Goal: Task Accomplishment & Management: Complete application form

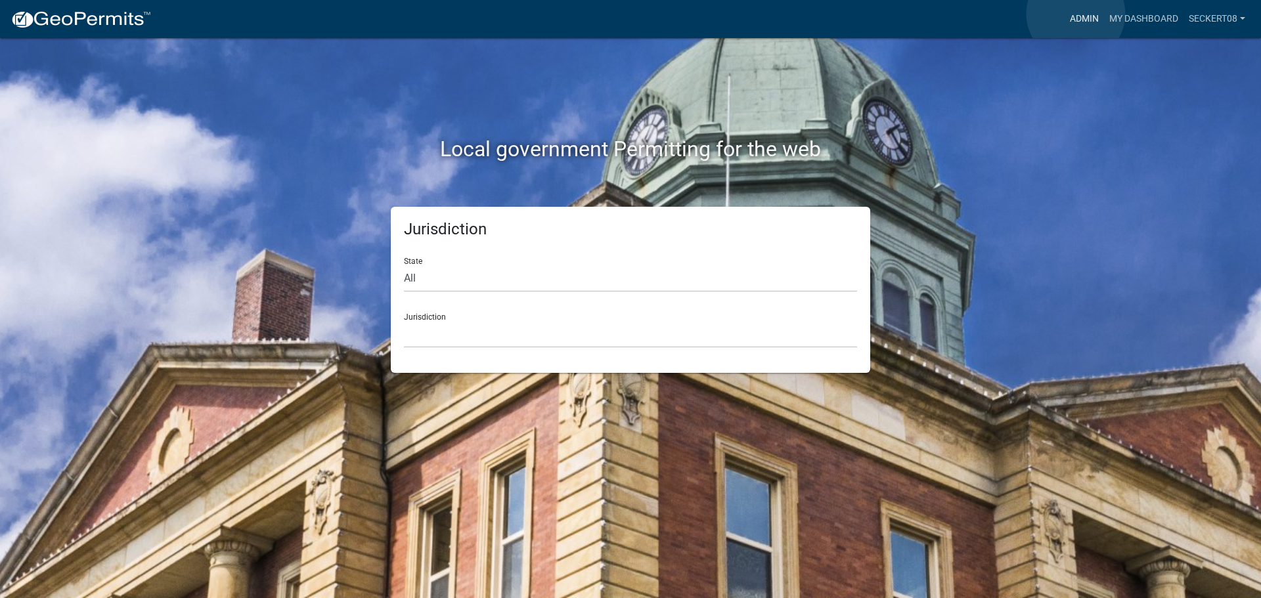
click at [1076, 14] on link "Admin" at bounding box center [1084, 19] width 39 height 25
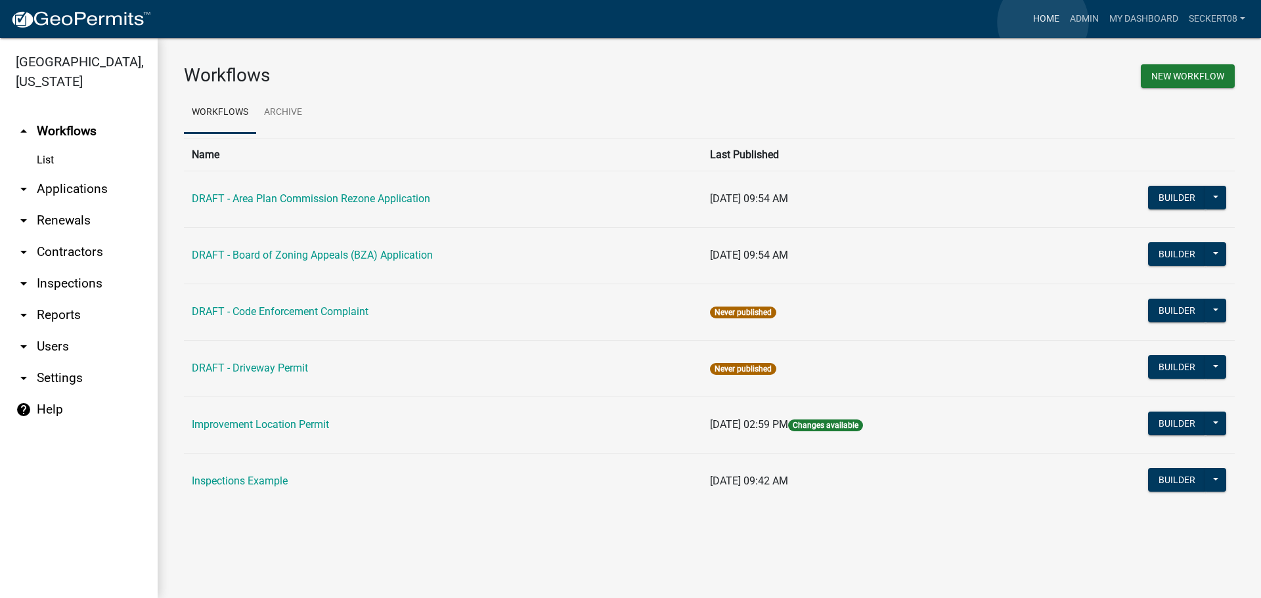
click at [1043, 22] on link "Home" at bounding box center [1046, 19] width 37 height 25
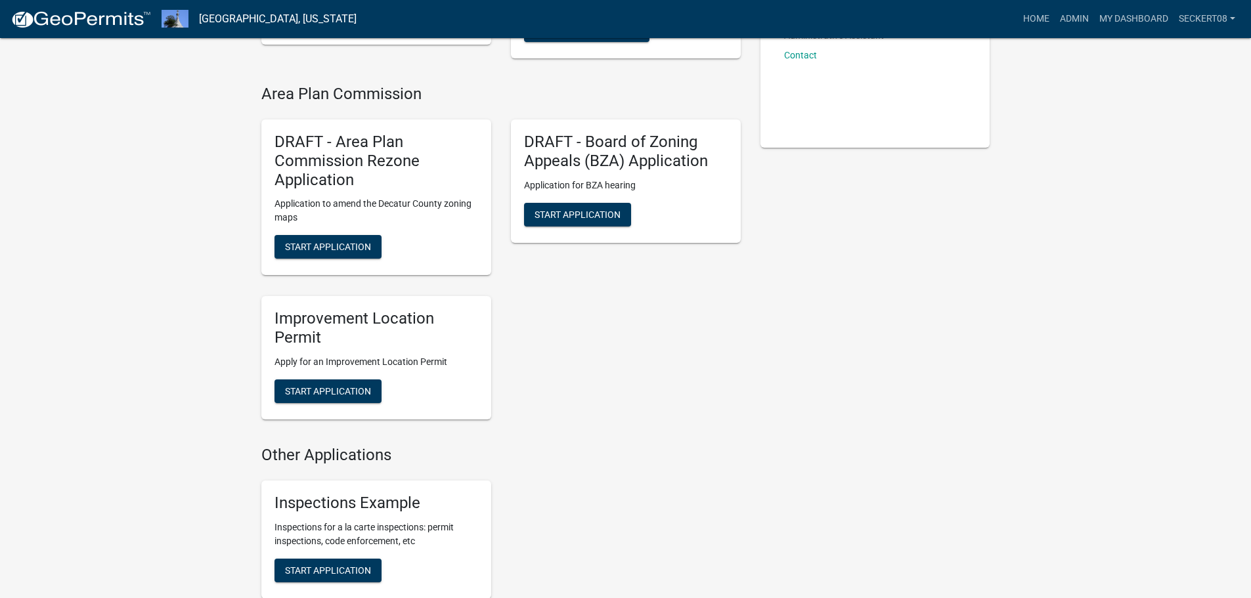
scroll to position [328, 0]
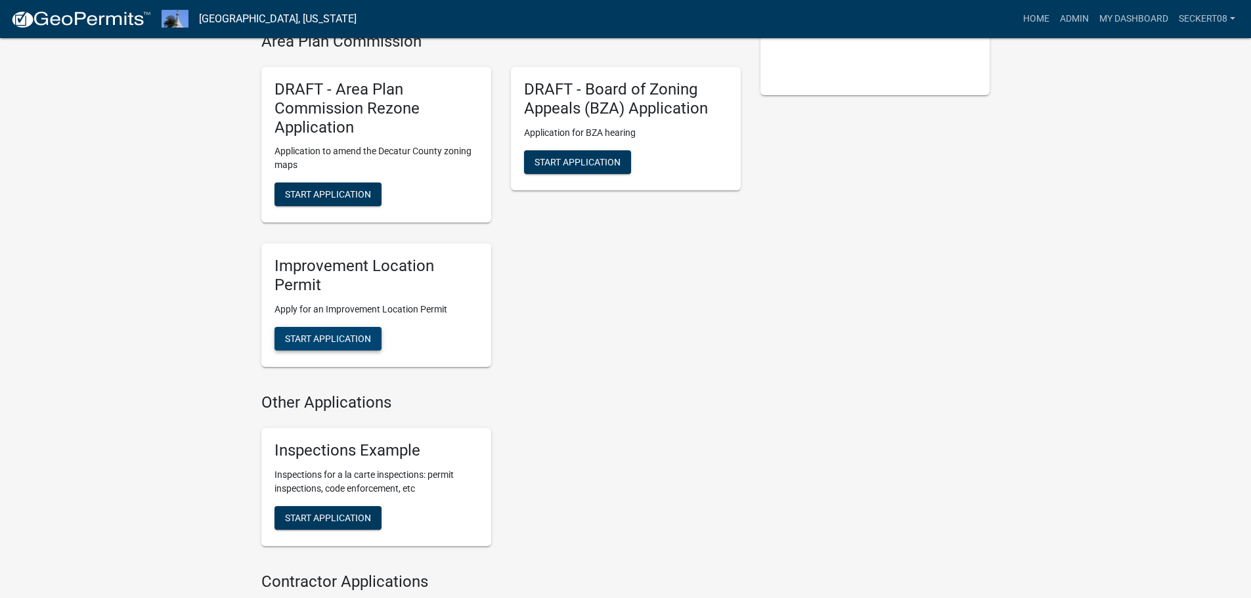
click at [361, 327] on button "Start Application" at bounding box center [328, 339] width 107 height 24
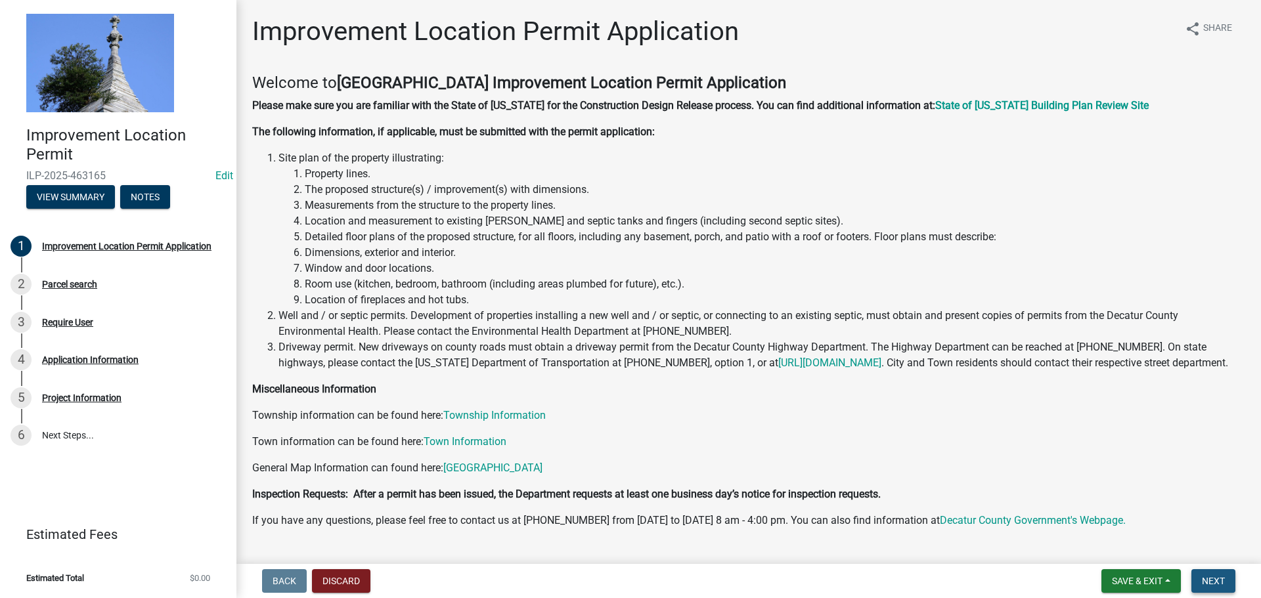
click at [1211, 581] on span "Next" at bounding box center [1213, 581] width 23 height 11
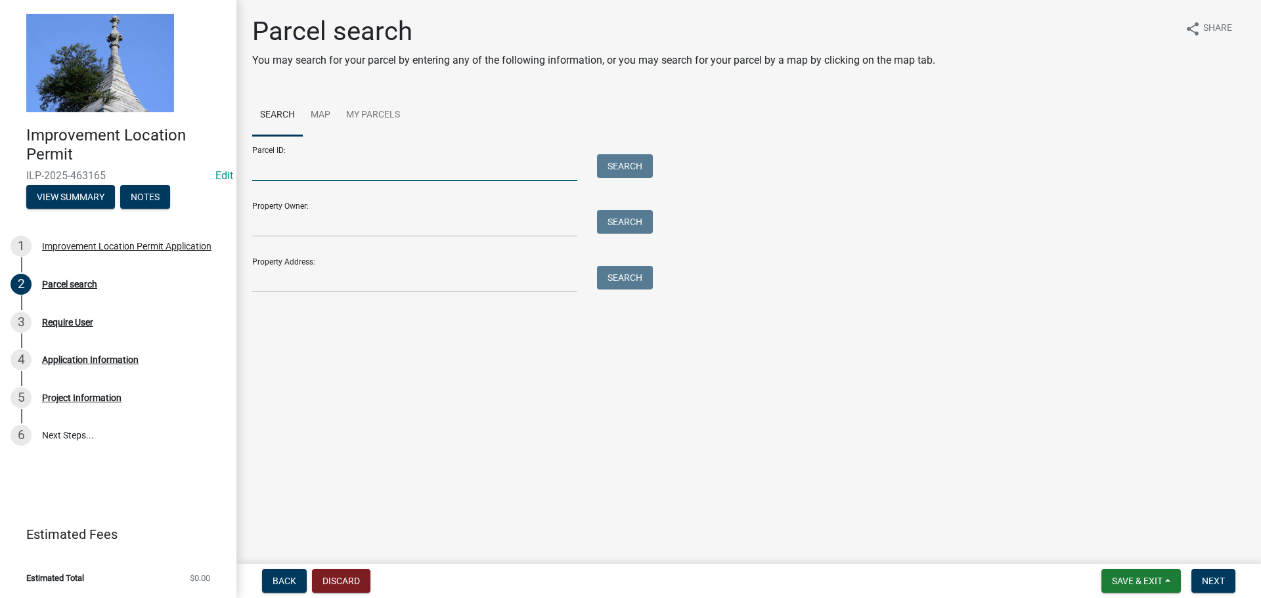
click at [338, 162] on input "Parcel ID:" at bounding box center [414, 167] width 325 height 27
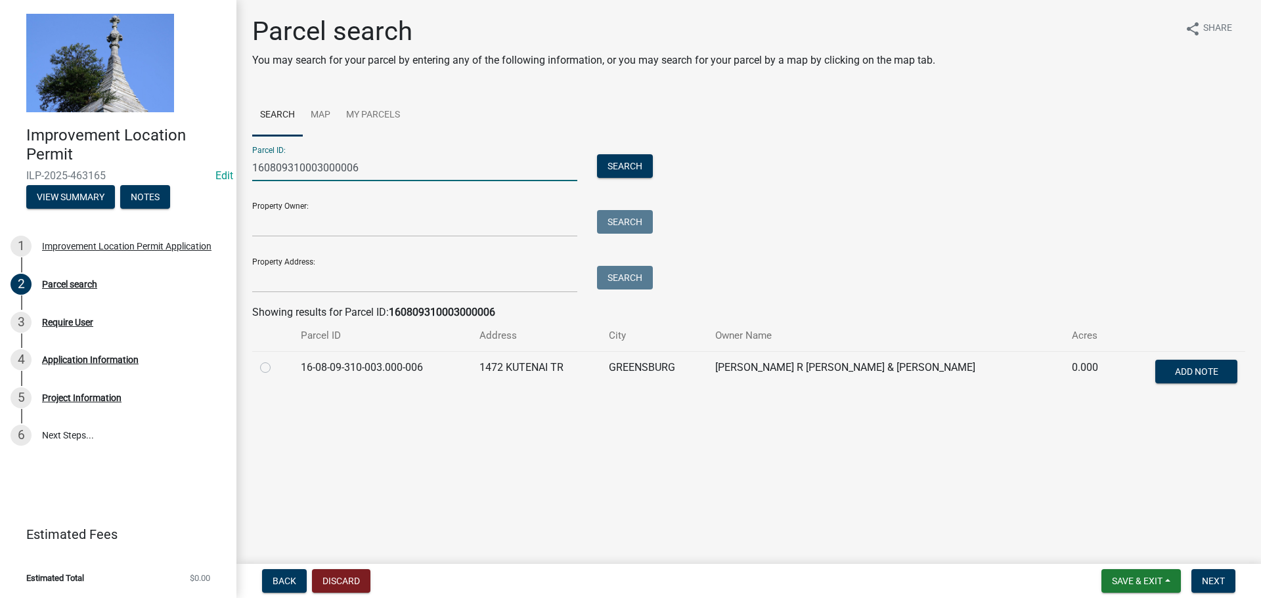
type input "160809310003000006"
click at [276, 360] on label at bounding box center [276, 360] width 0 height 0
click at [276, 368] on input "radio" at bounding box center [280, 364] width 9 height 9
radio input "true"
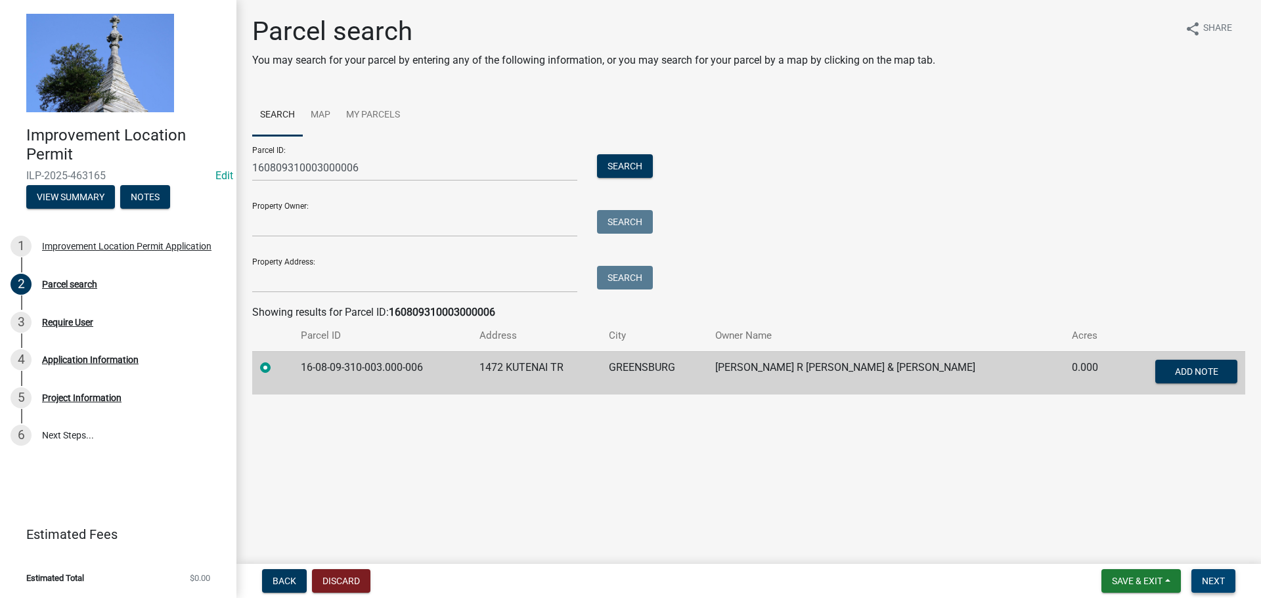
click at [1201, 587] on button "Next" at bounding box center [1213, 581] width 44 height 24
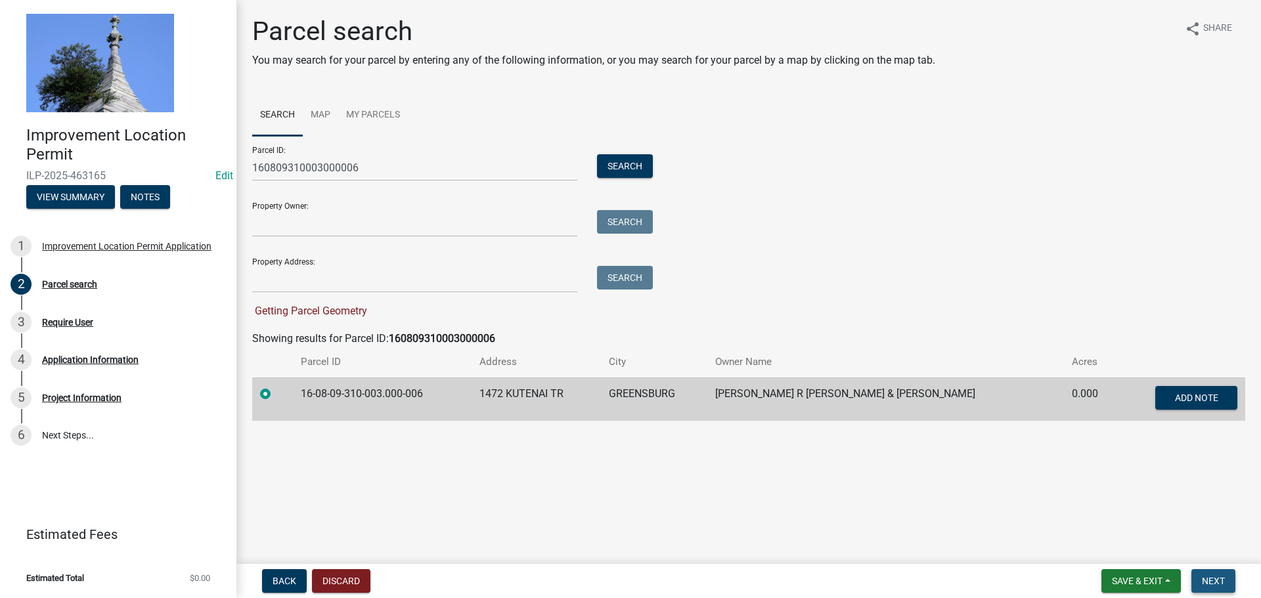
click at [1209, 584] on span "Next" at bounding box center [1213, 581] width 23 height 11
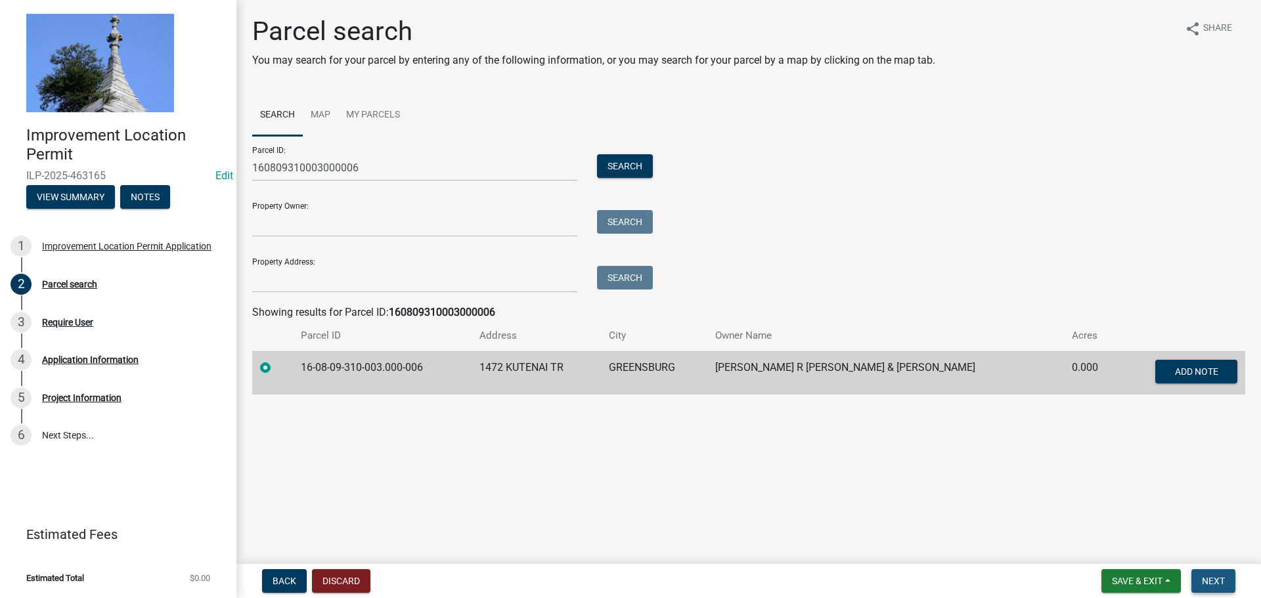
click at [1209, 584] on span "Next" at bounding box center [1213, 581] width 23 height 11
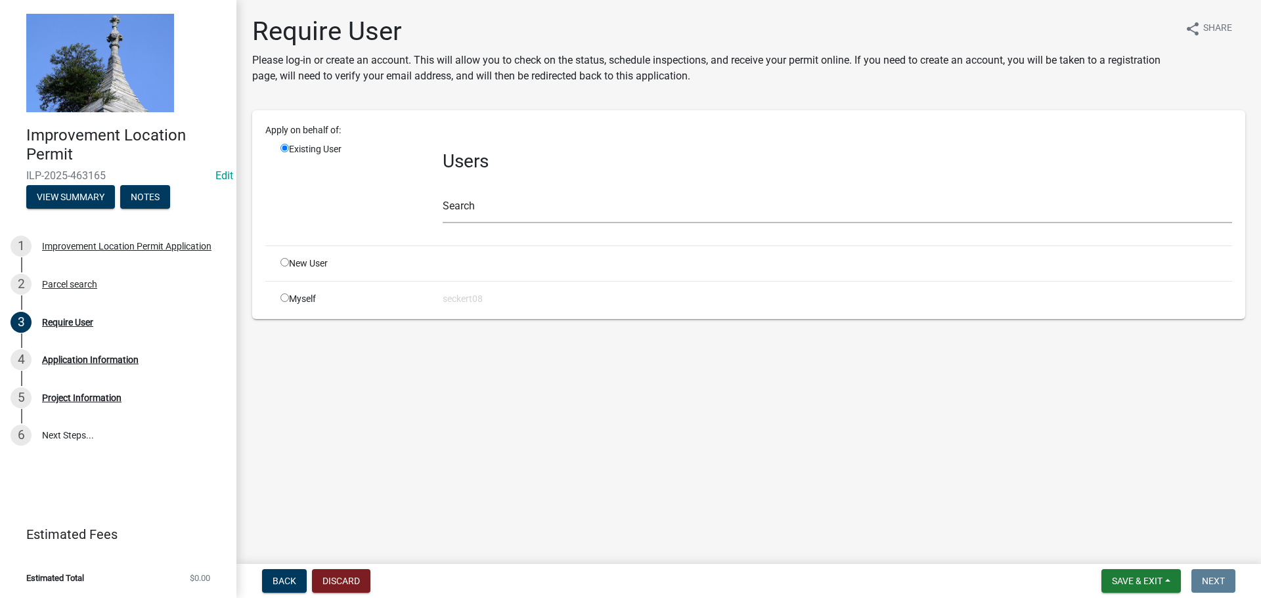
click at [287, 301] on input "radio" at bounding box center [284, 298] width 9 height 9
radio input "true"
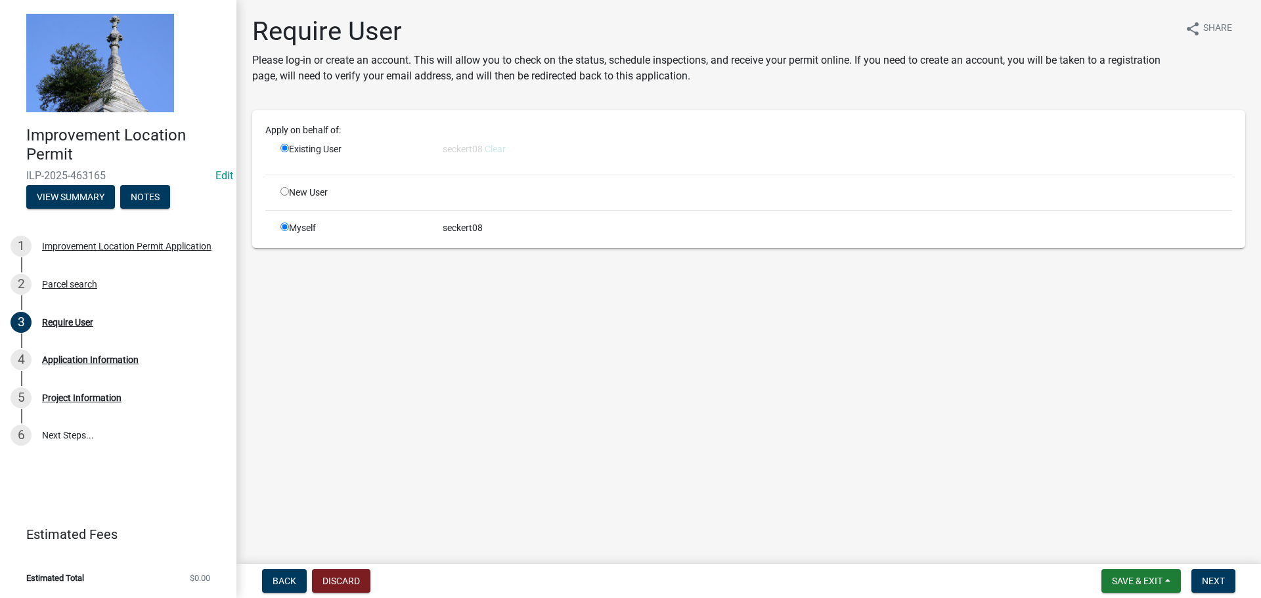
radio input "false"
click at [1218, 587] on span "Next" at bounding box center [1213, 581] width 23 height 11
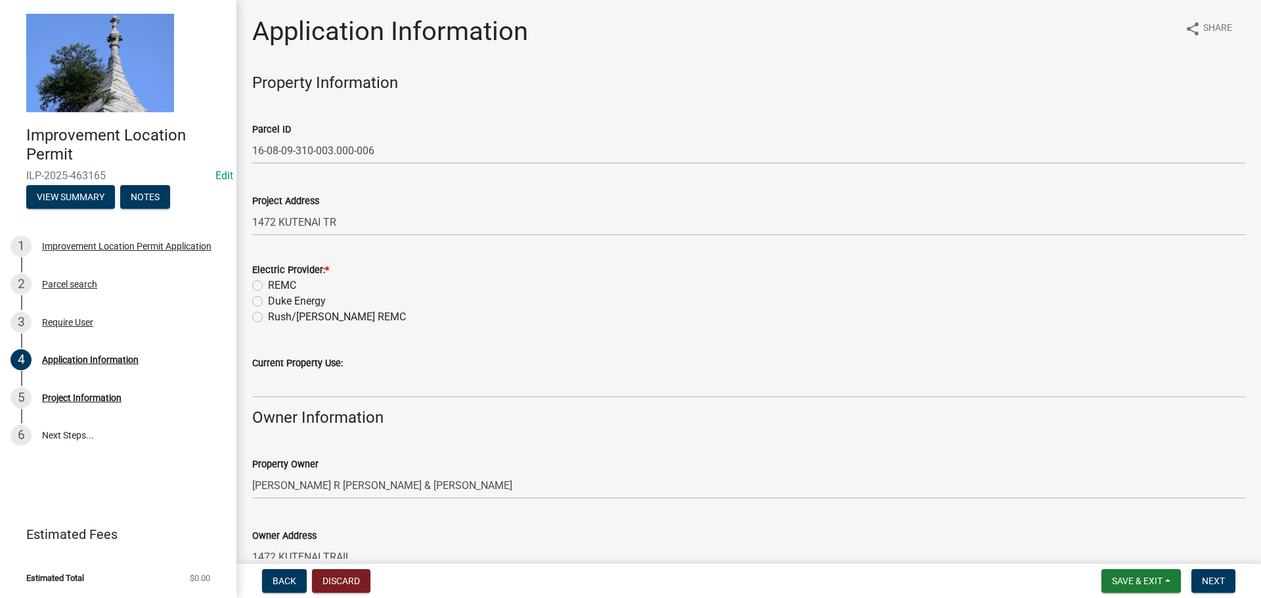
click at [268, 282] on label "REMC" at bounding box center [282, 286] width 28 height 16
click at [268, 282] on input "REMC" at bounding box center [272, 282] width 9 height 9
radio input "true"
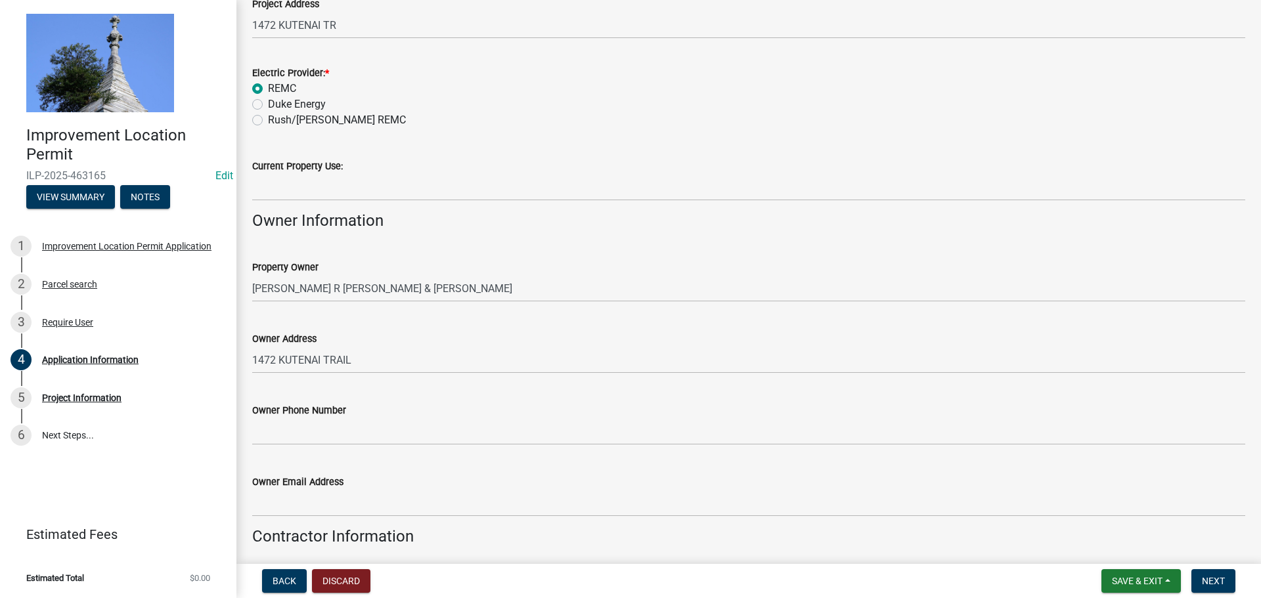
scroll to position [263, 0]
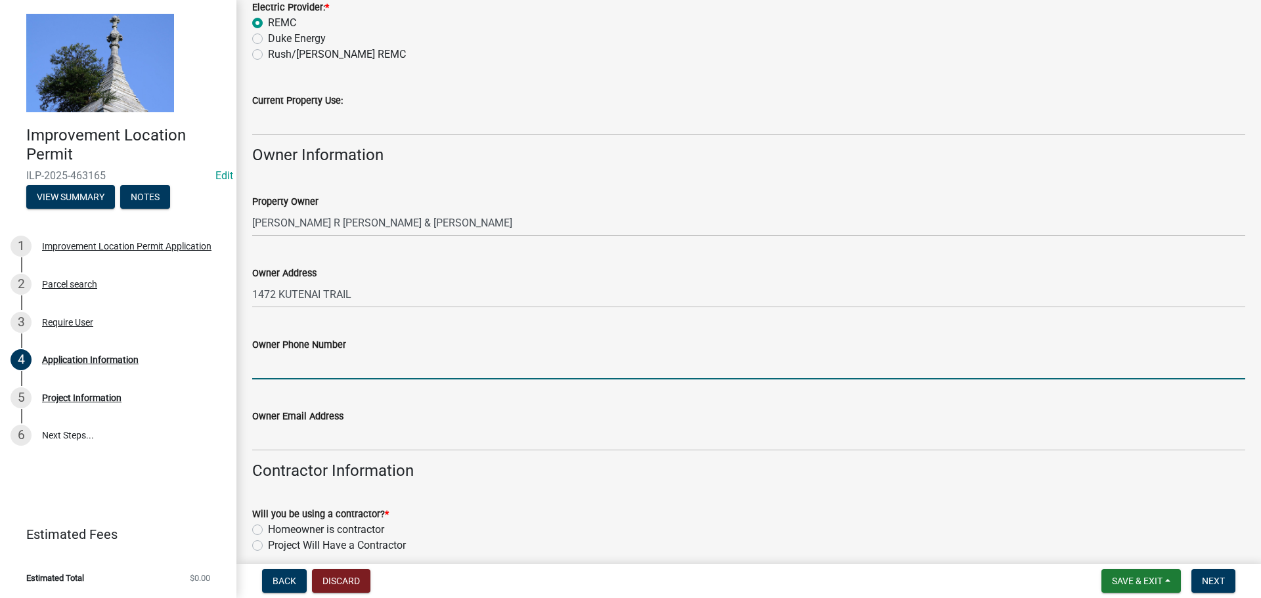
click at [301, 361] on input "Owner Phone Number" at bounding box center [748, 366] width 993 height 27
type input "[PHONE_NUMBER]"
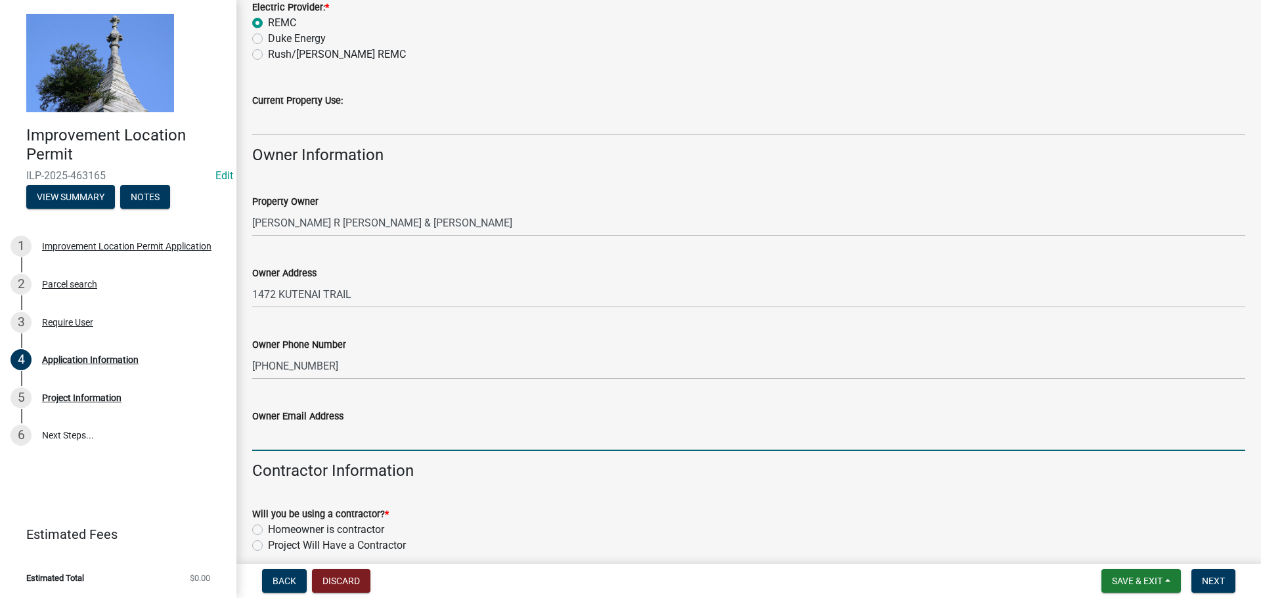
click at [273, 429] on input "Owner Email Address" at bounding box center [748, 437] width 993 height 27
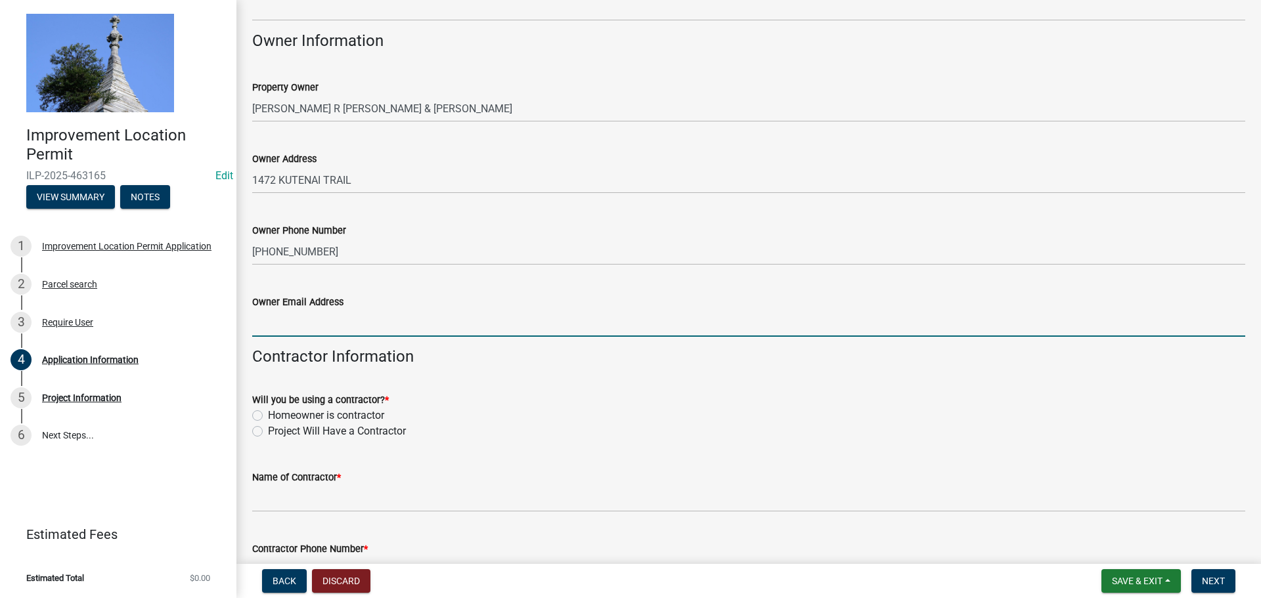
scroll to position [394, 0]
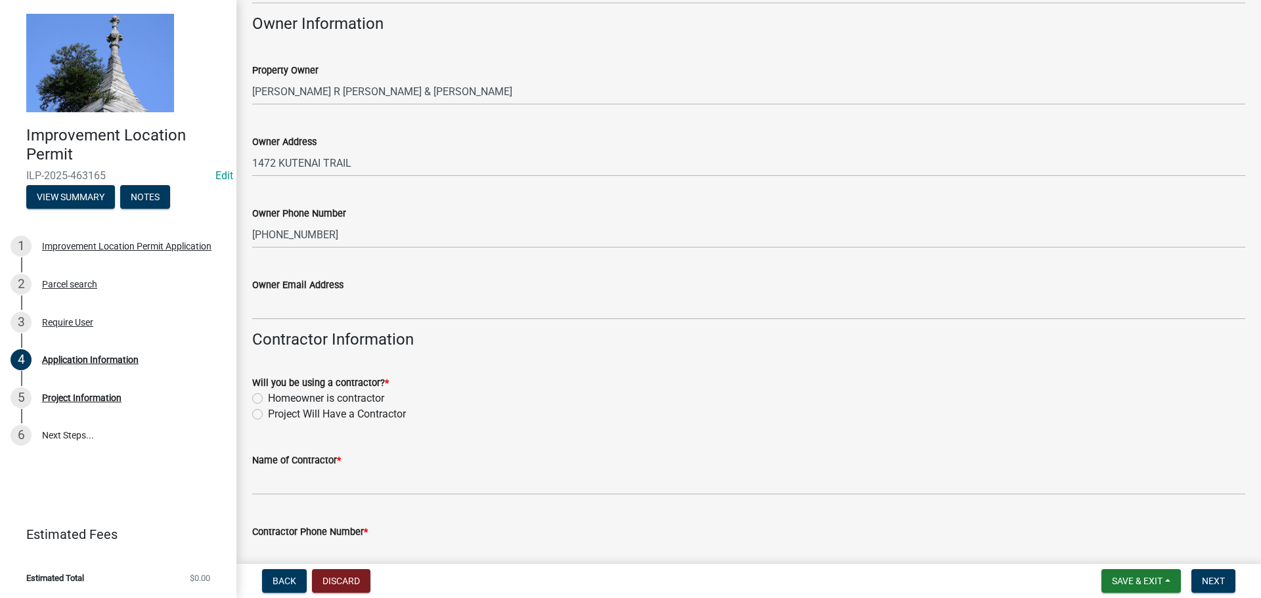
click at [268, 397] on label "Homeowner is contractor" at bounding box center [326, 399] width 116 height 16
click at [268, 397] on input "Homeowner is contractor" at bounding box center [272, 395] width 9 height 9
radio input "true"
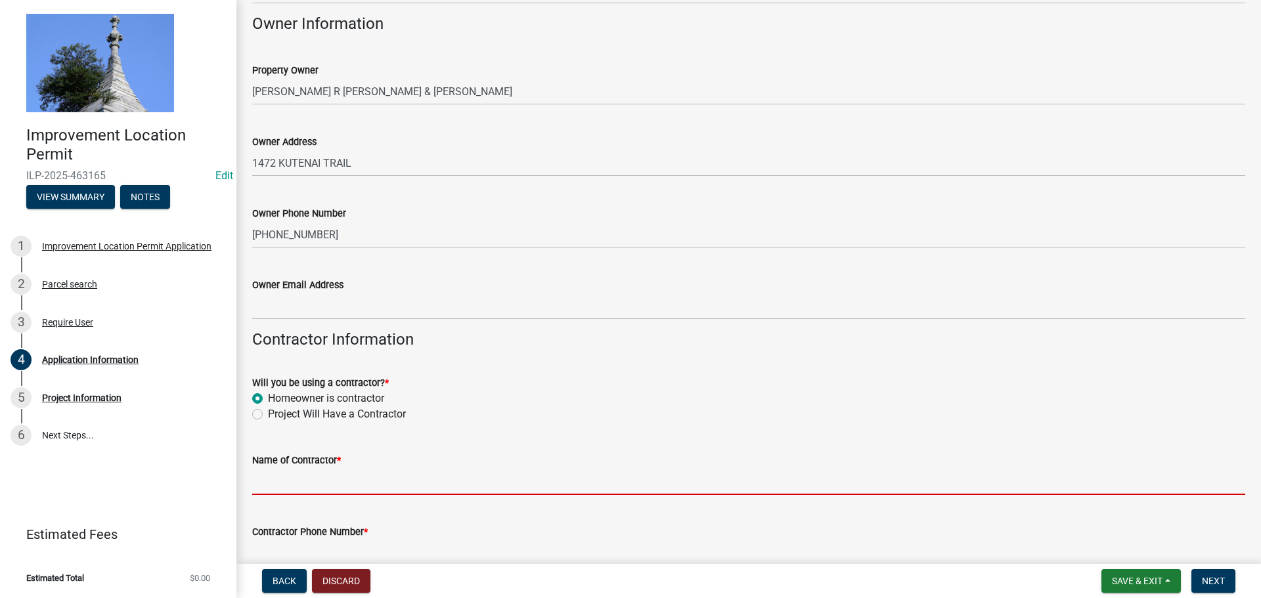
click at [272, 481] on input "Name of Contractor *" at bounding box center [748, 481] width 993 height 27
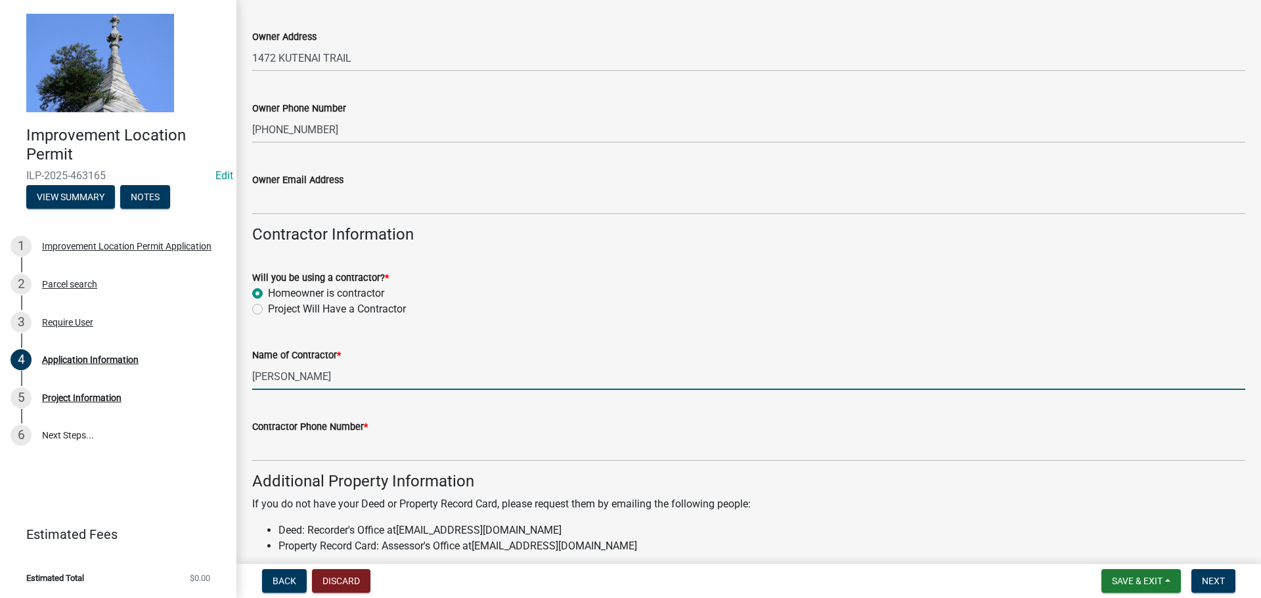
scroll to position [525, 0]
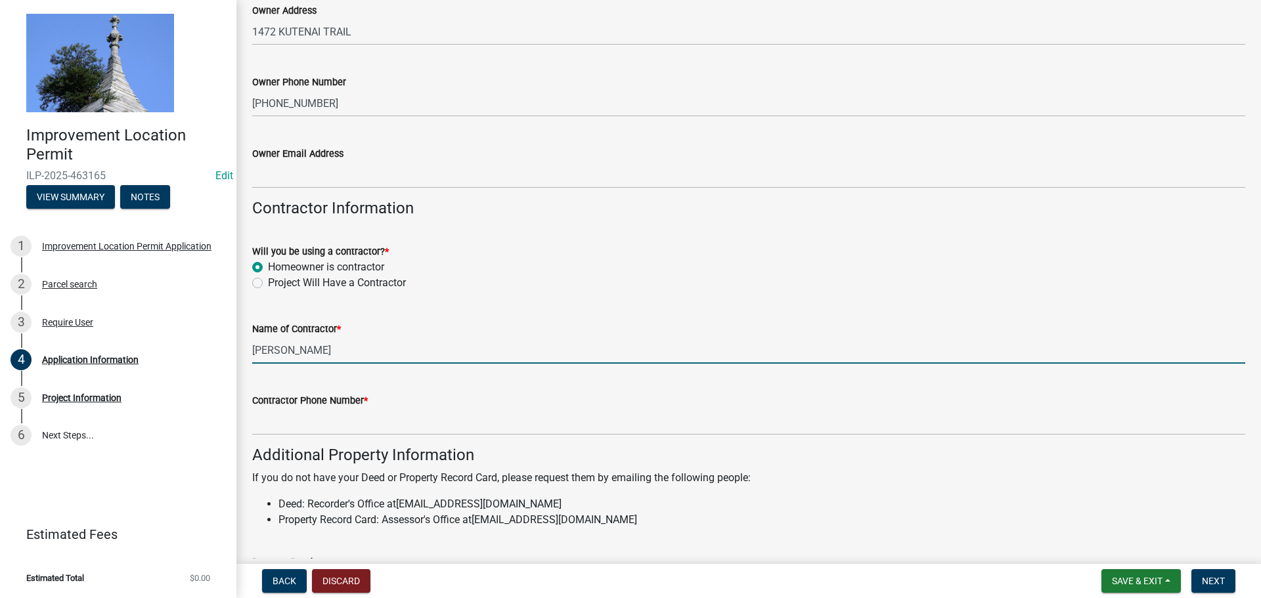
type input "[PERSON_NAME]"
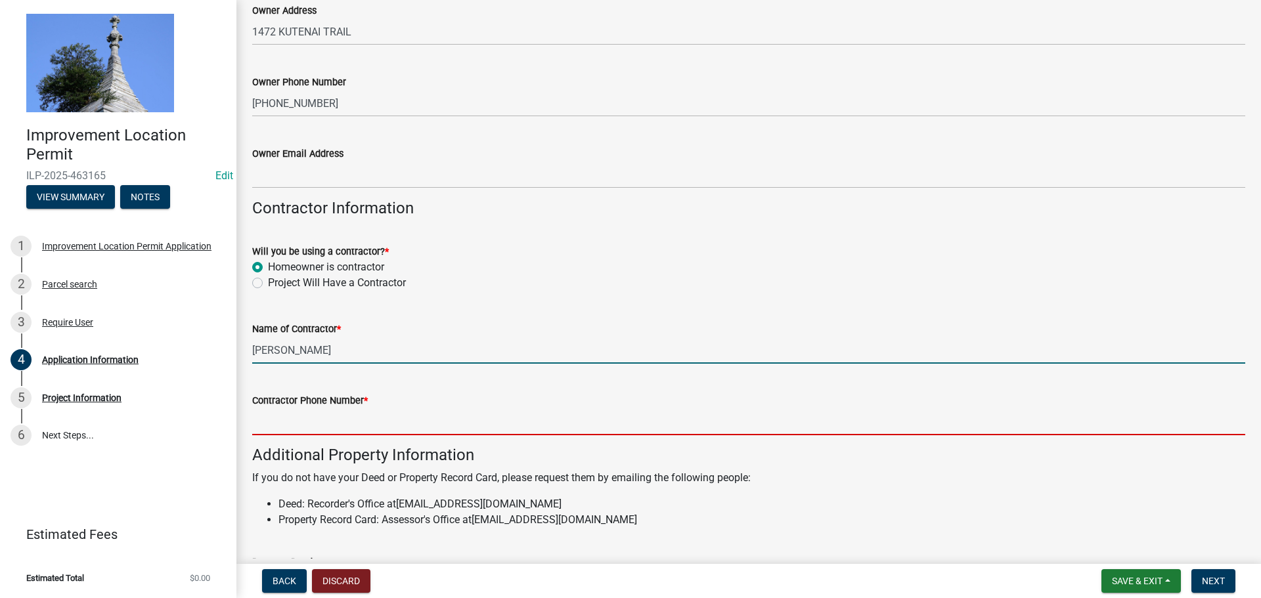
click at [279, 429] on input "Contractor Phone Number *" at bounding box center [748, 422] width 993 height 27
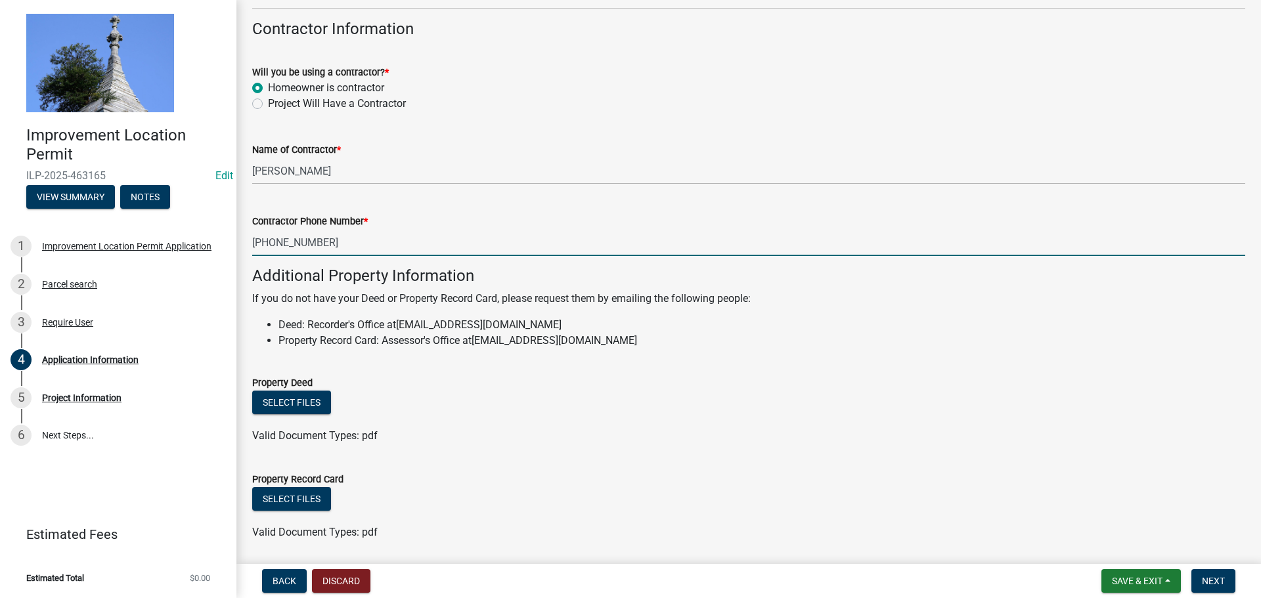
scroll to position [749, 0]
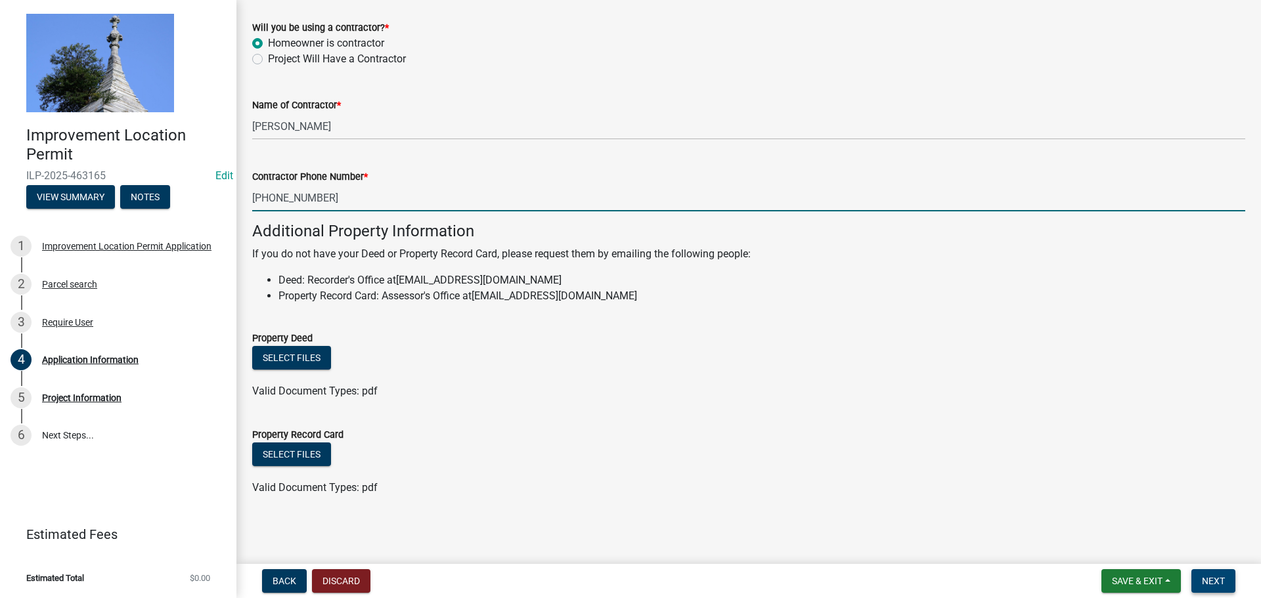
type input "[PHONE_NUMBER]"
click at [1200, 585] on button "Next" at bounding box center [1213, 581] width 44 height 24
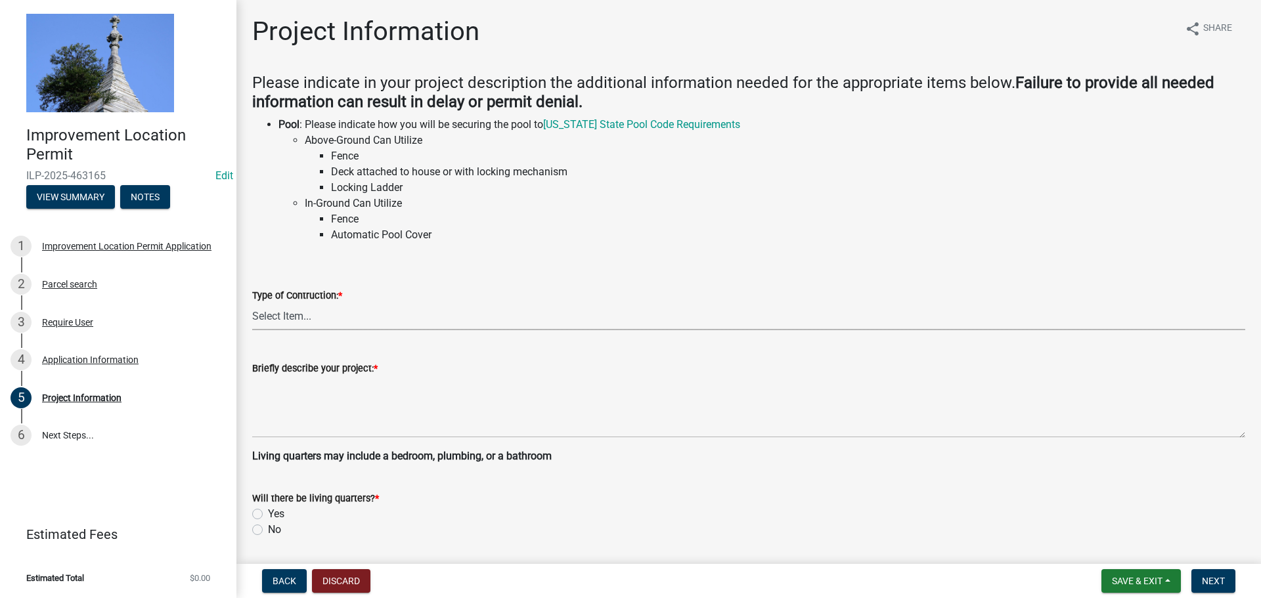
click at [333, 316] on select "Select Item... Addition Attached Garage Boat Dock Cell Tower/Co-Locate Commerci…" at bounding box center [748, 316] width 993 height 27
click at [252, 303] on select "Select Item... Addition Attached Garage Boat Dock Cell Tower/Co-Locate Commerci…" at bounding box center [748, 316] width 993 height 27
select select "9d64ea5b-356b-46b9-9003-cd08e8d798e4"
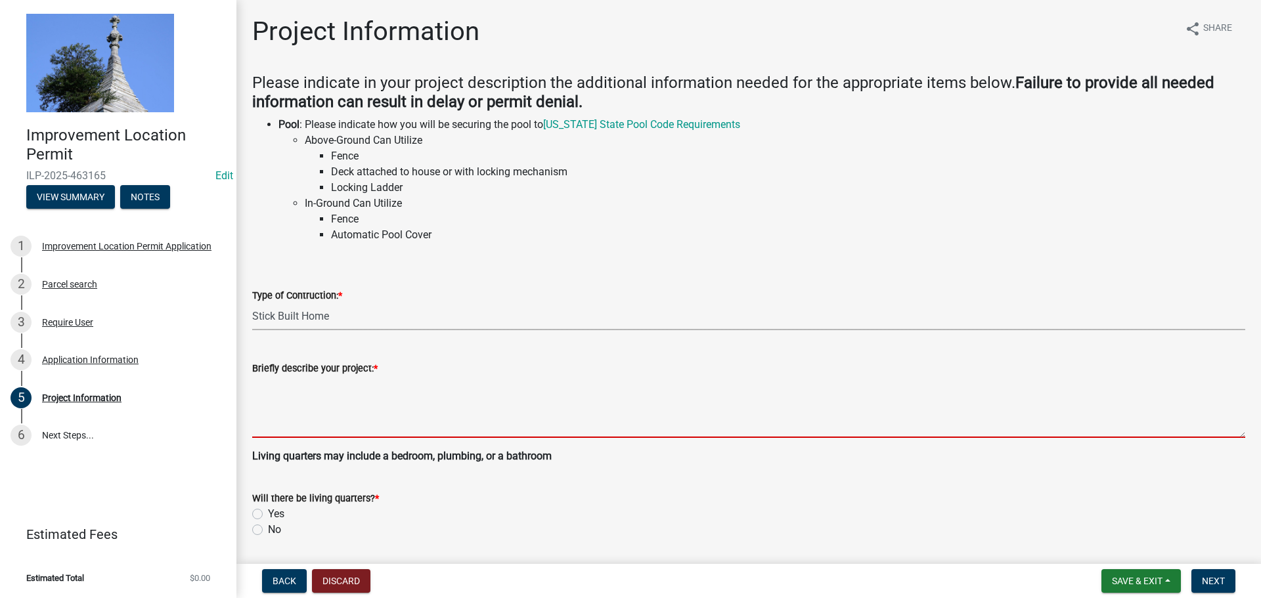
click at [261, 426] on textarea "Briefly describe your project: *" at bounding box center [748, 407] width 993 height 62
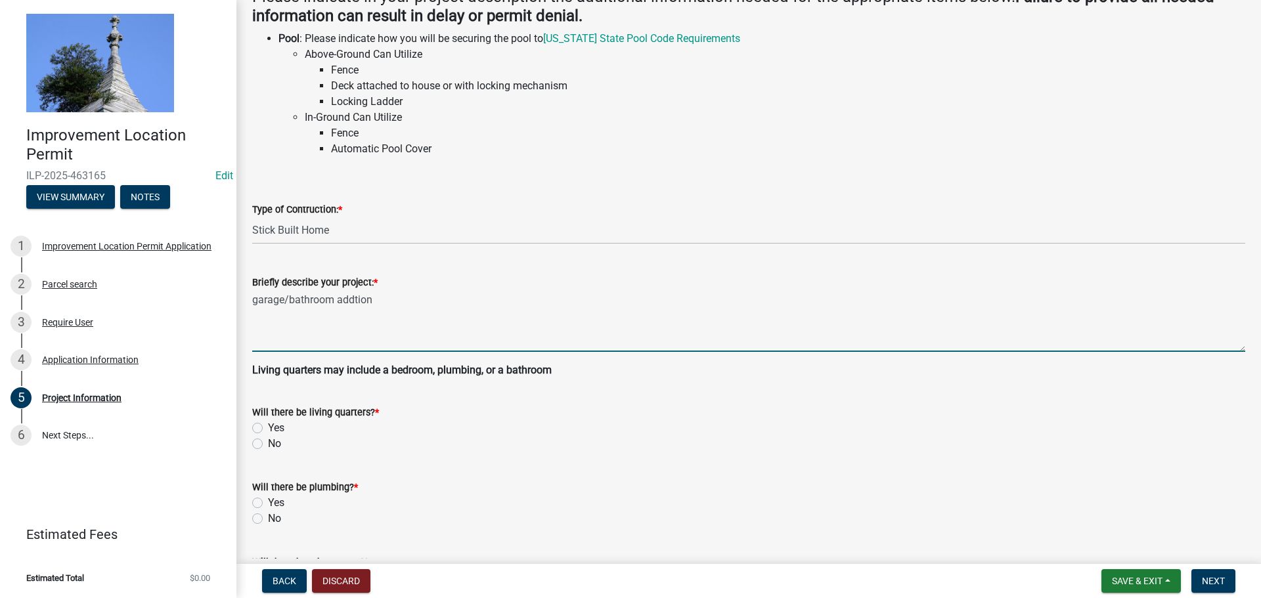
scroll to position [131, 0]
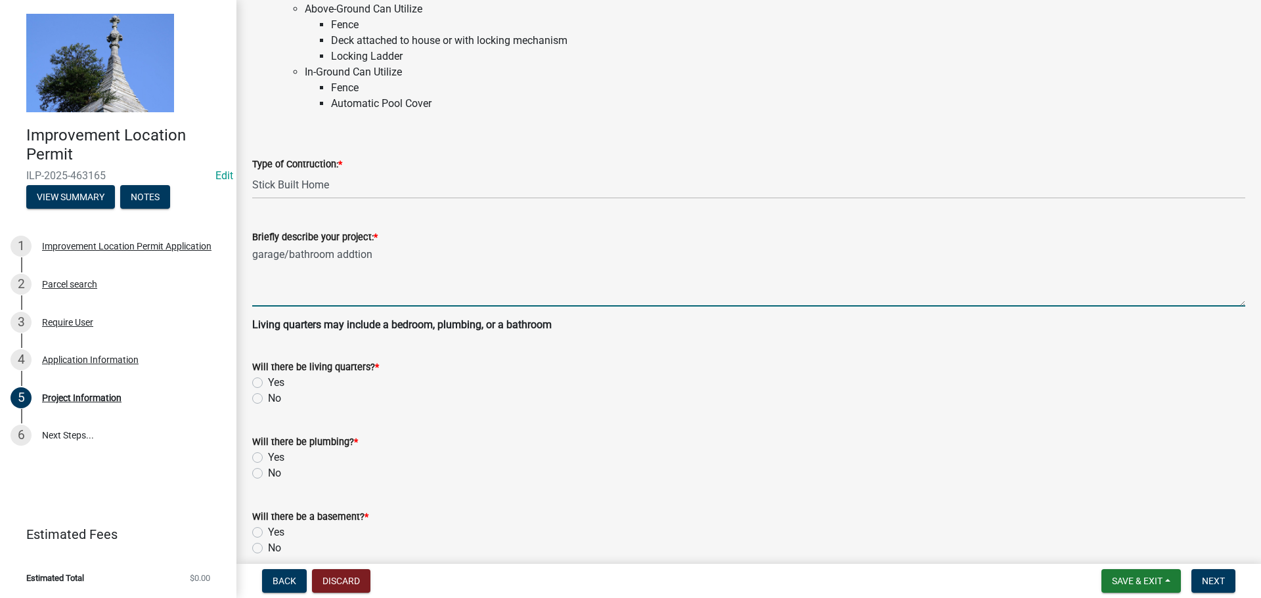
type textarea "garage/bathroom addtion"
click at [268, 393] on label "No" at bounding box center [274, 399] width 13 height 16
click at [268, 393] on input "No" at bounding box center [272, 395] width 9 height 9
radio input "true"
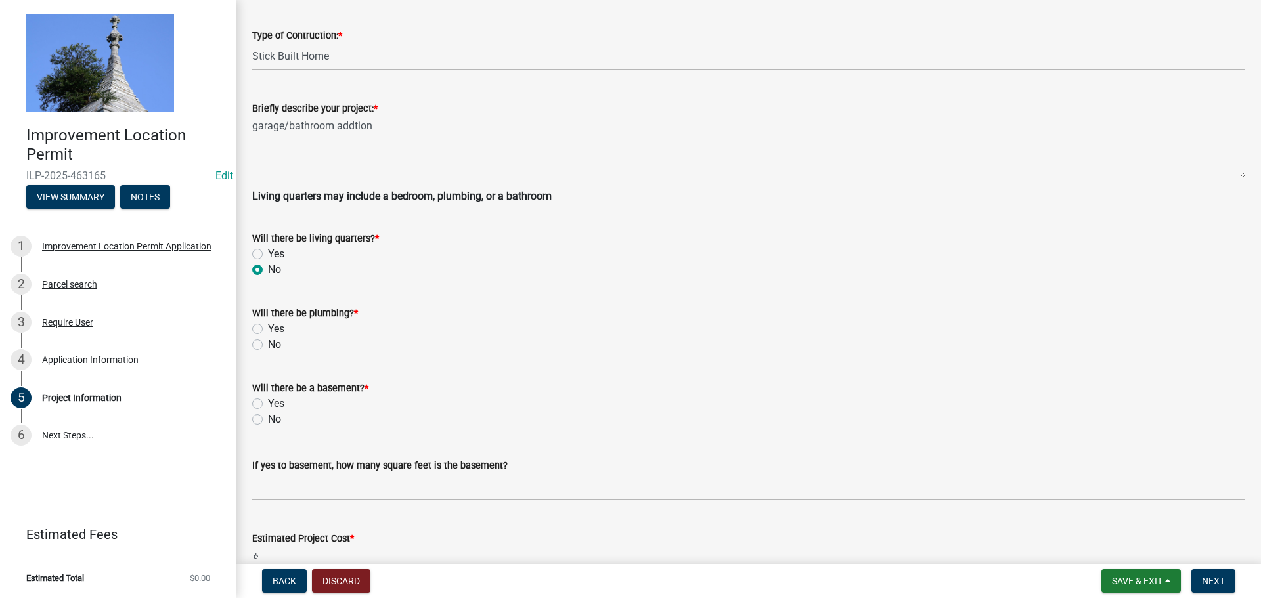
scroll to position [263, 0]
click at [268, 326] on label "Yes" at bounding box center [276, 327] width 16 height 16
click at [268, 326] on input "Yes" at bounding box center [272, 323] width 9 height 9
radio input "true"
click at [268, 418] on label "No" at bounding box center [274, 417] width 13 height 16
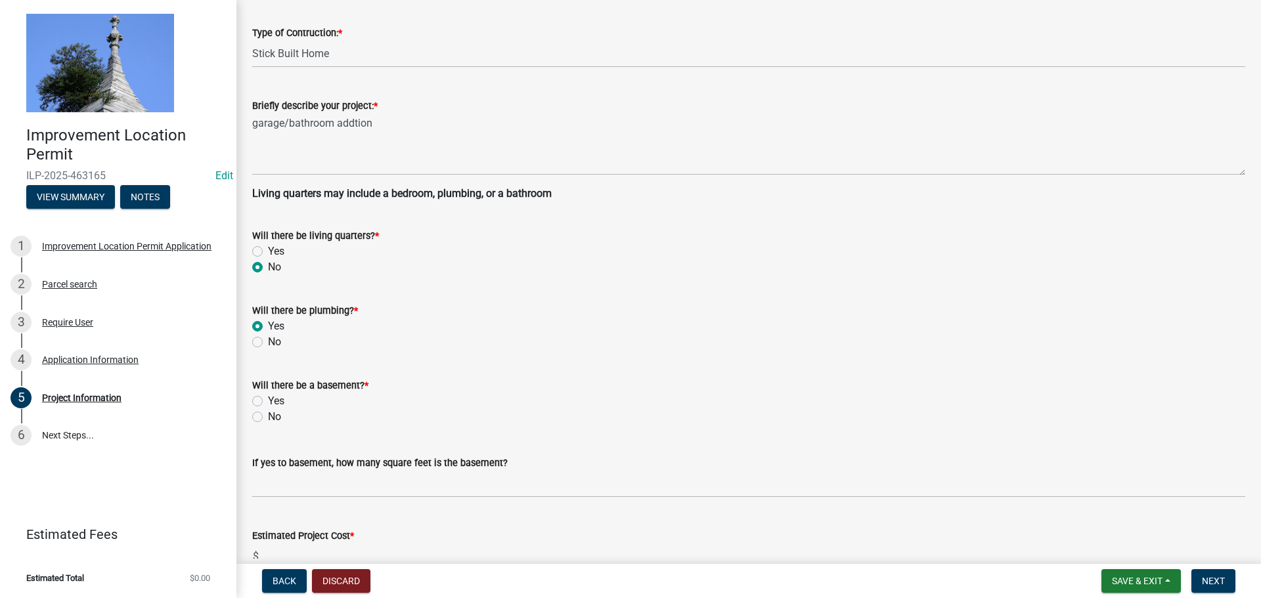
click at [268, 418] on input "No" at bounding box center [272, 413] width 9 height 9
radio input "true"
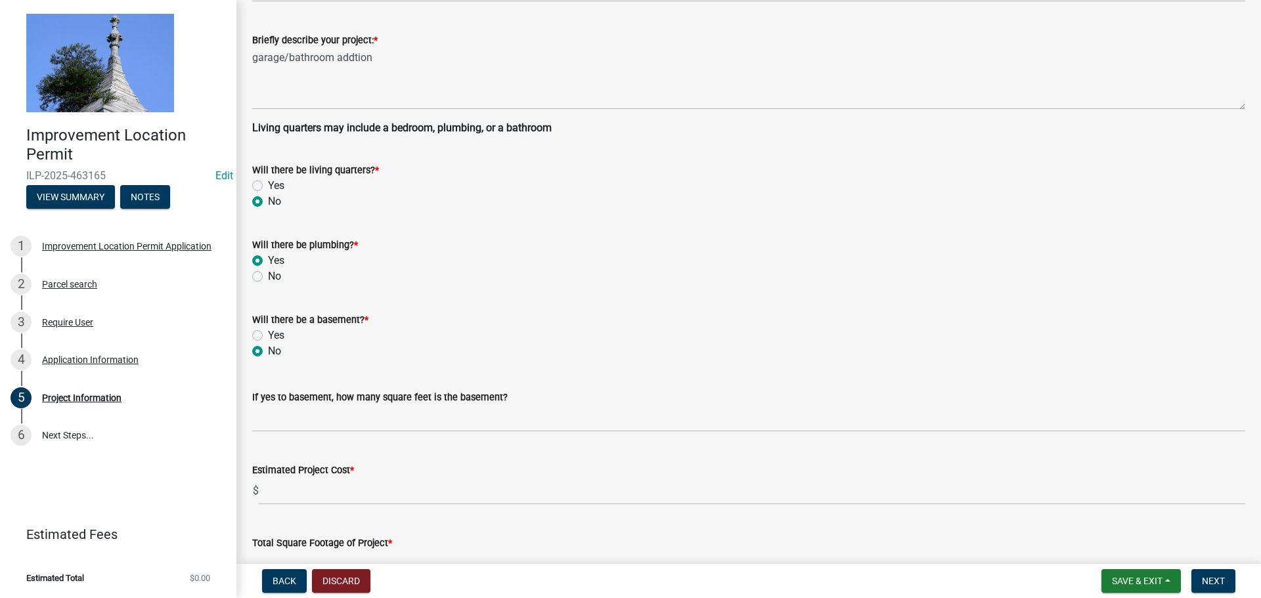
scroll to position [394, 0]
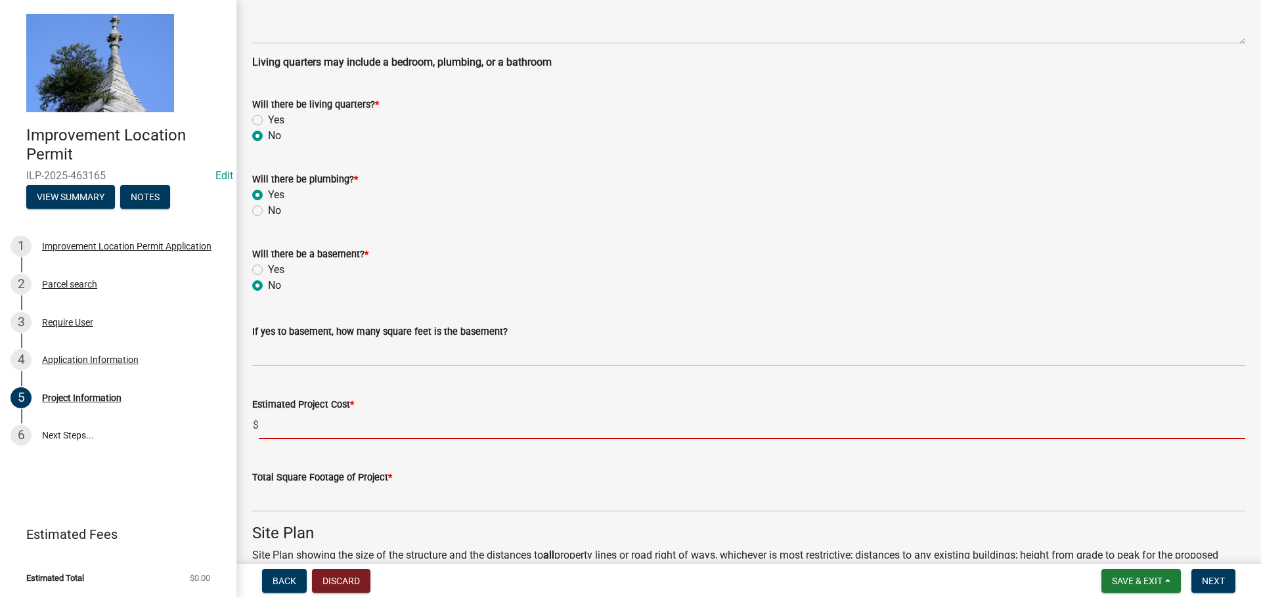
click at [269, 426] on input "text" at bounding box center [752, 425] width 987 height 27
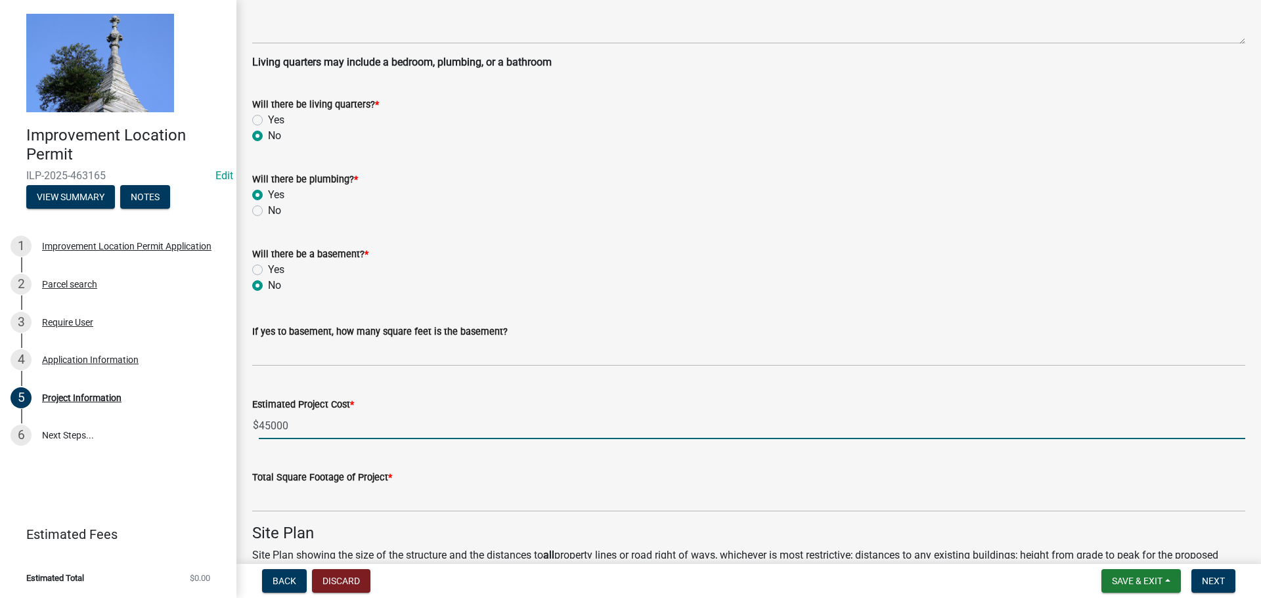
type input "45000"
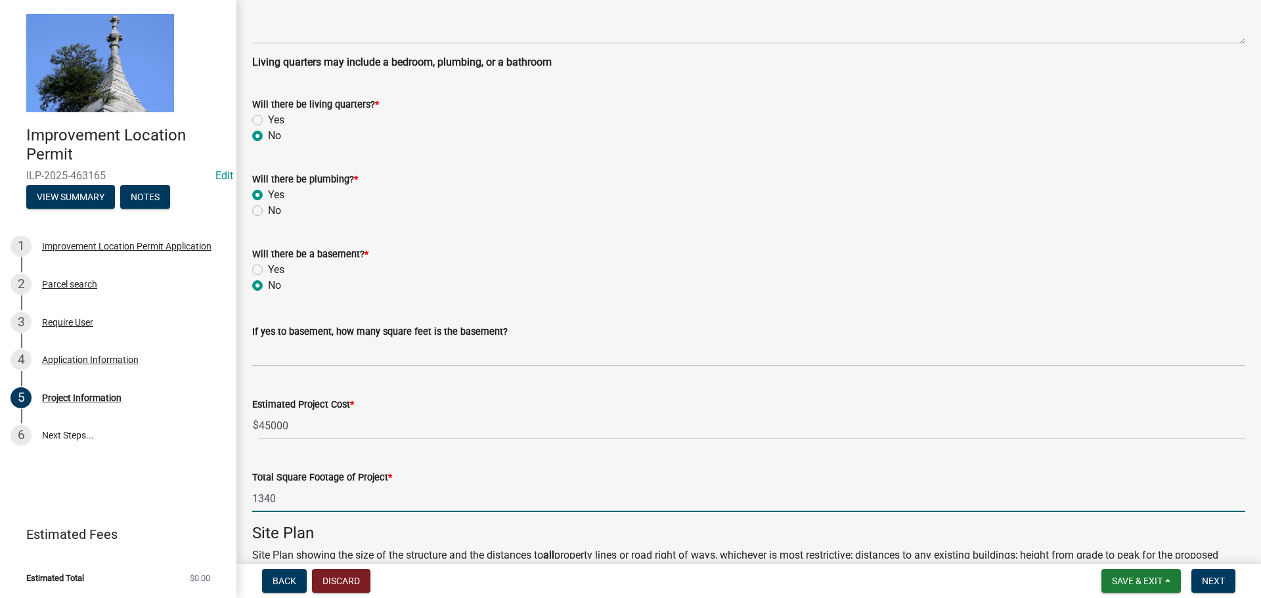
type input "1340"
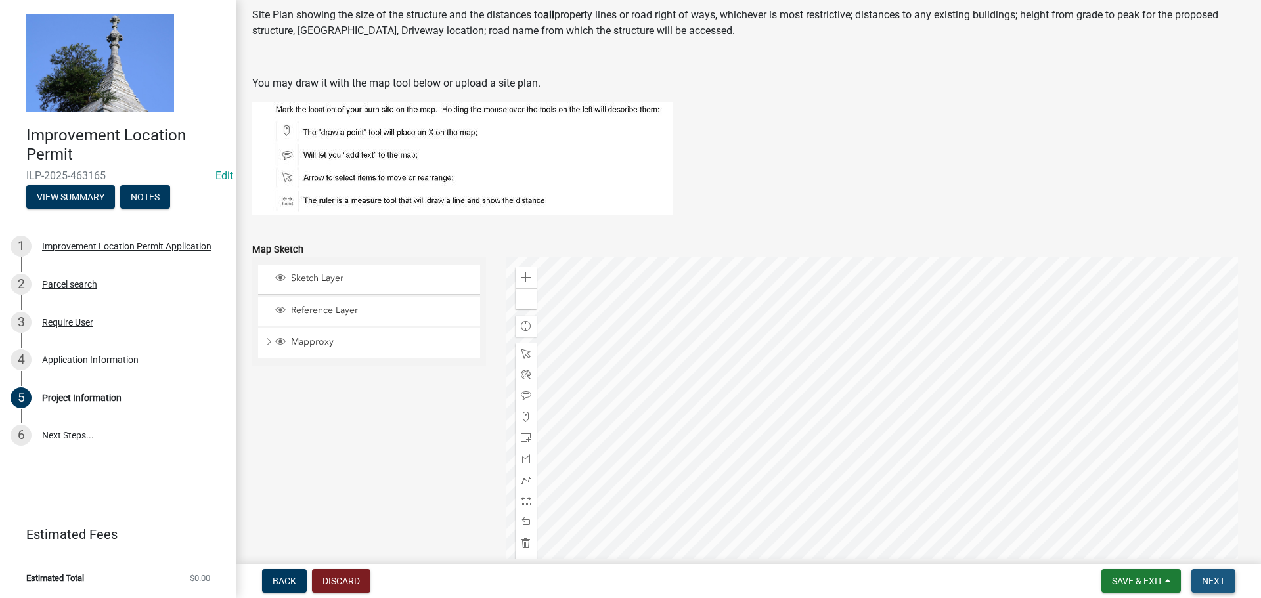
click at [1204, 583] on span "Next" at bounding box center [1213, 581] width 23 height 11
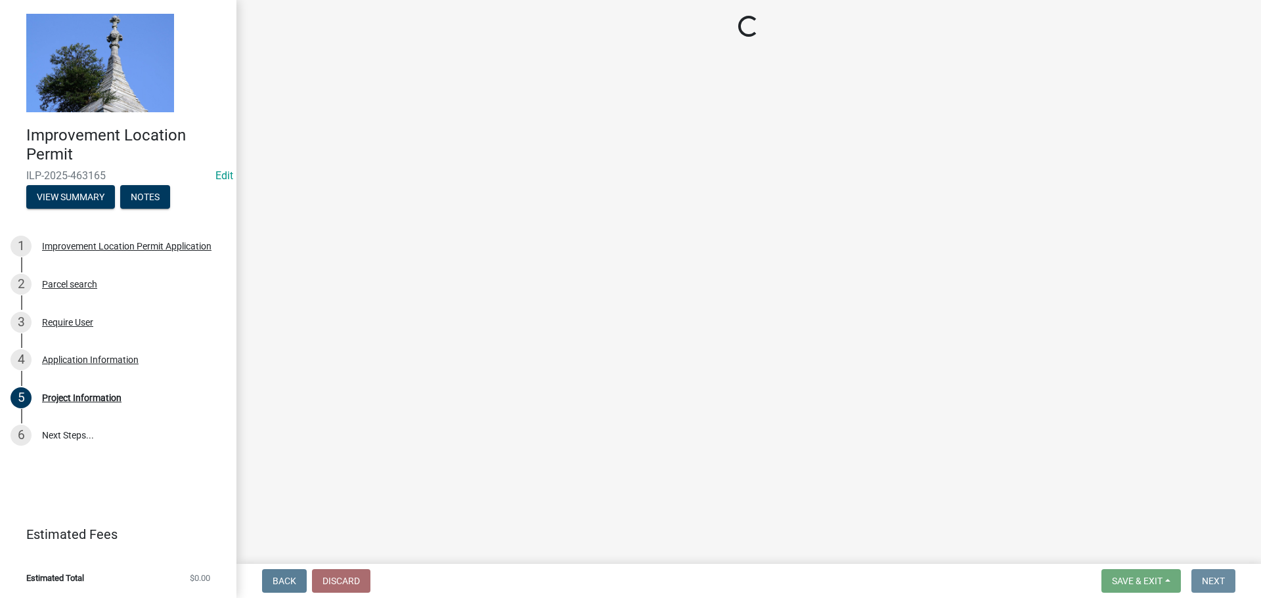
scroll to position [0, 0]
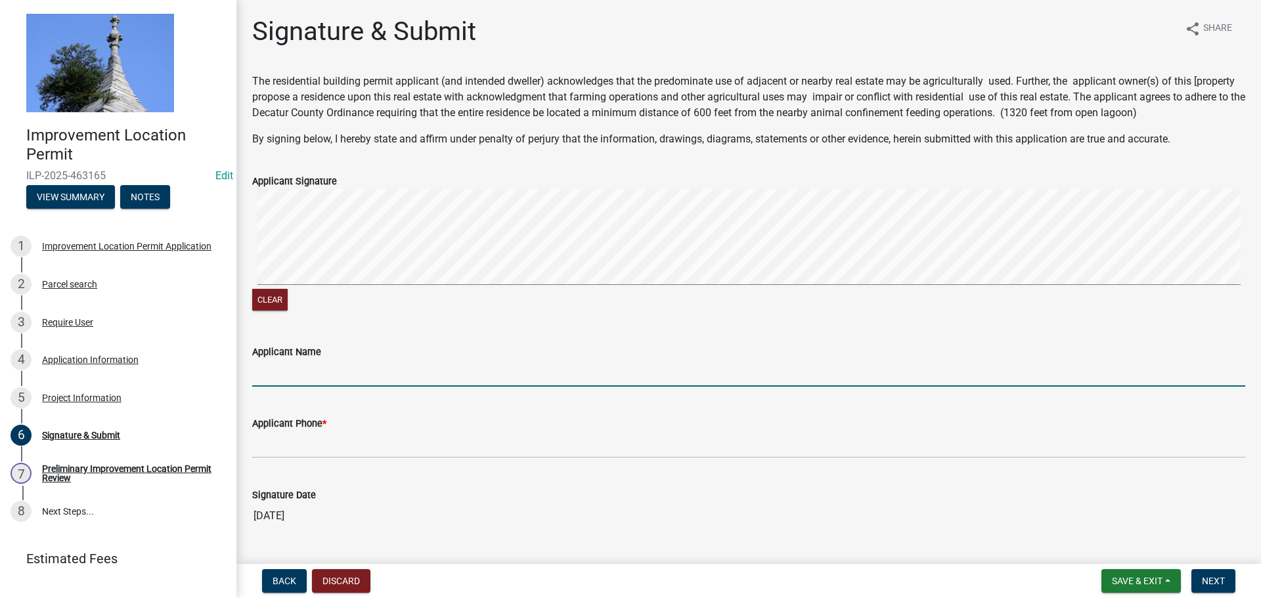
click at [289, 369] on input "Applicant Name" at bounding box center [748, 373] width 993 height 27
type input "M"
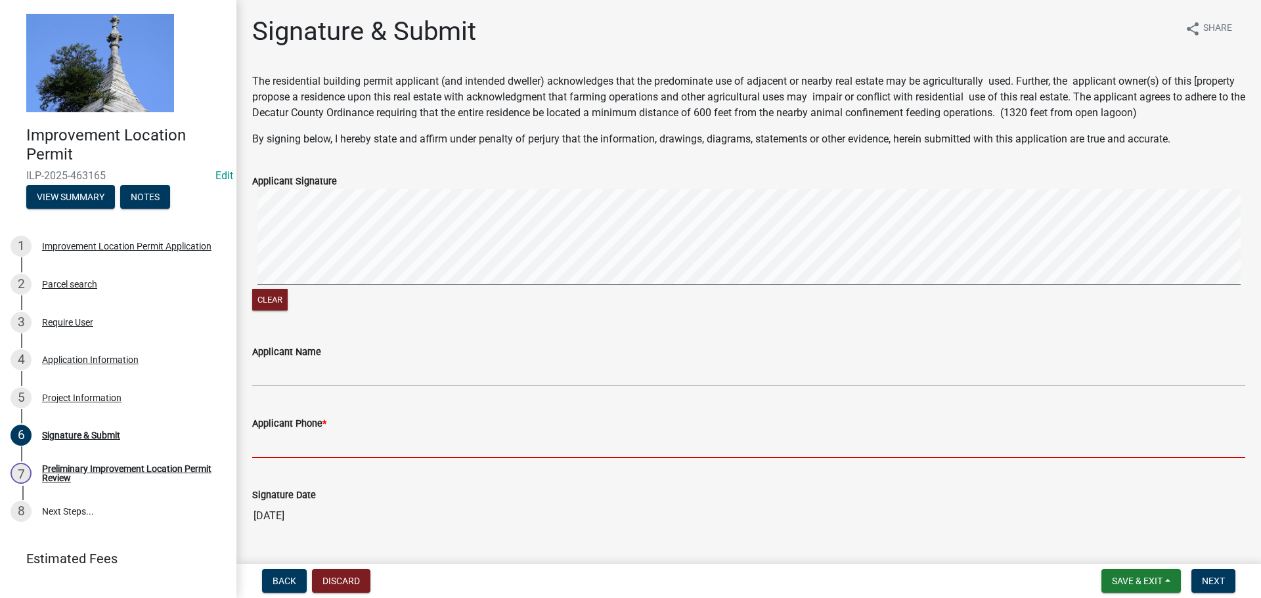
type input "1"
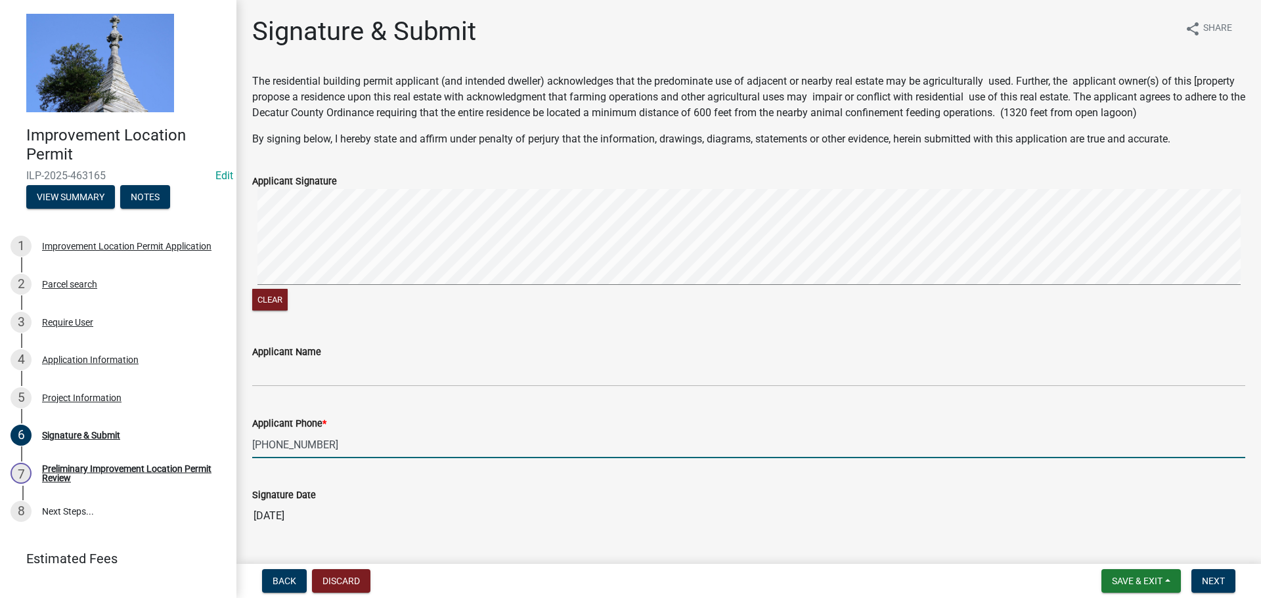
type input "[PHONE_NUMBER]"
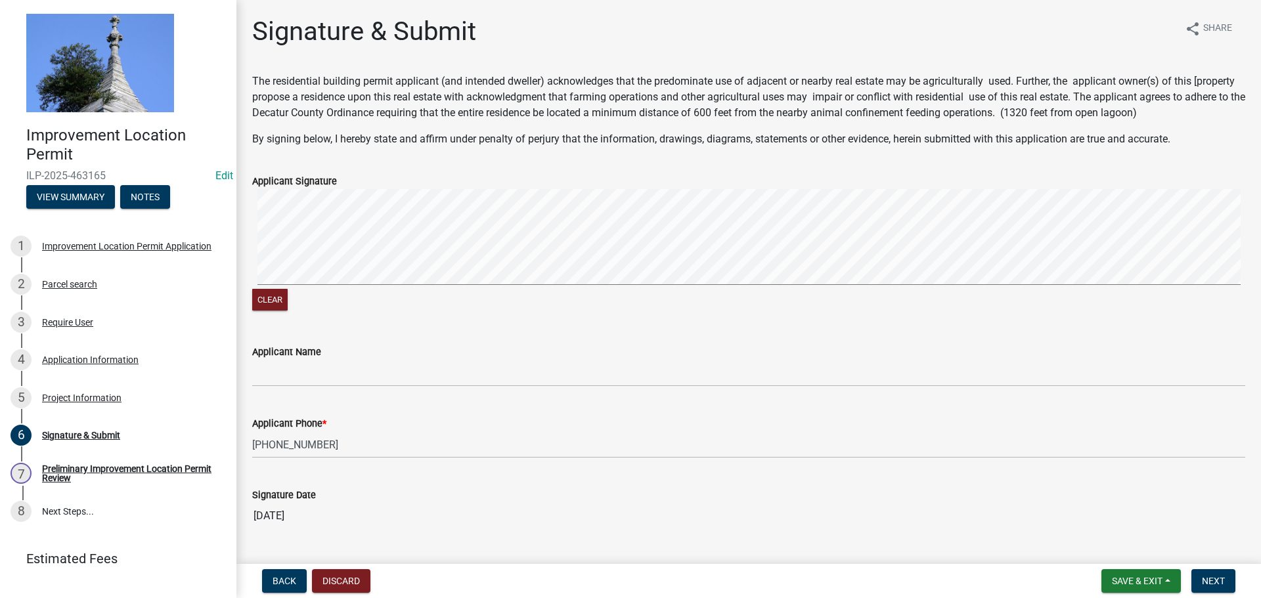
scroll to position [32, 0]
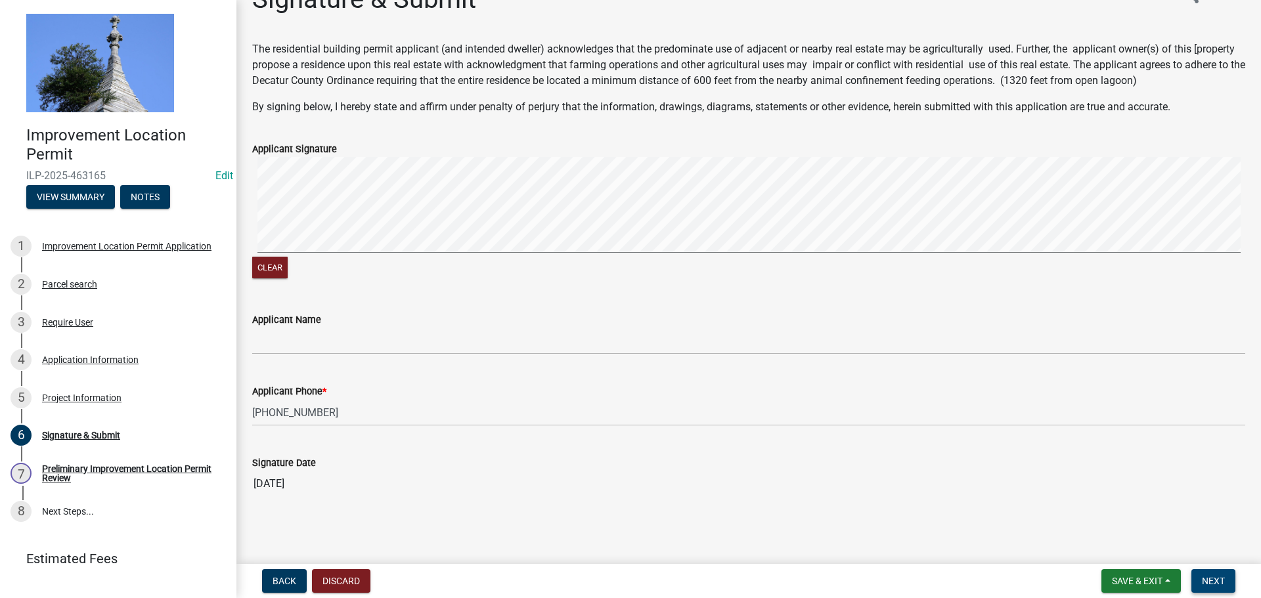
click at [1209, 583] on span "Next" at bounding box center [1213, 581] width 23 height 11
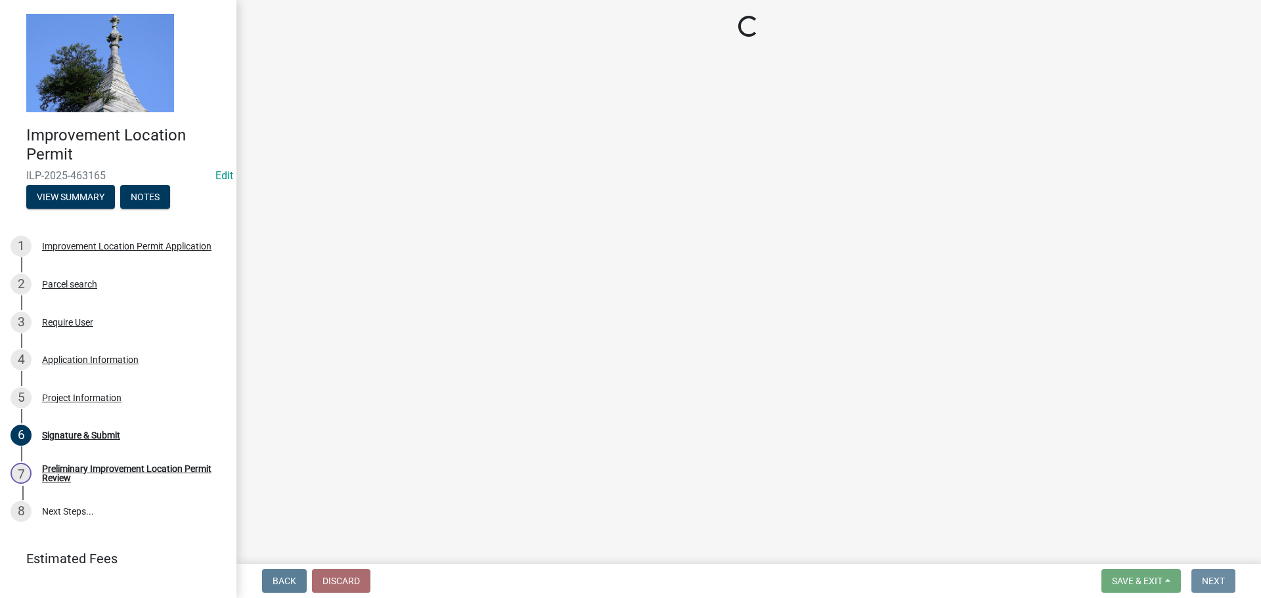
scroll to position [0, 0]
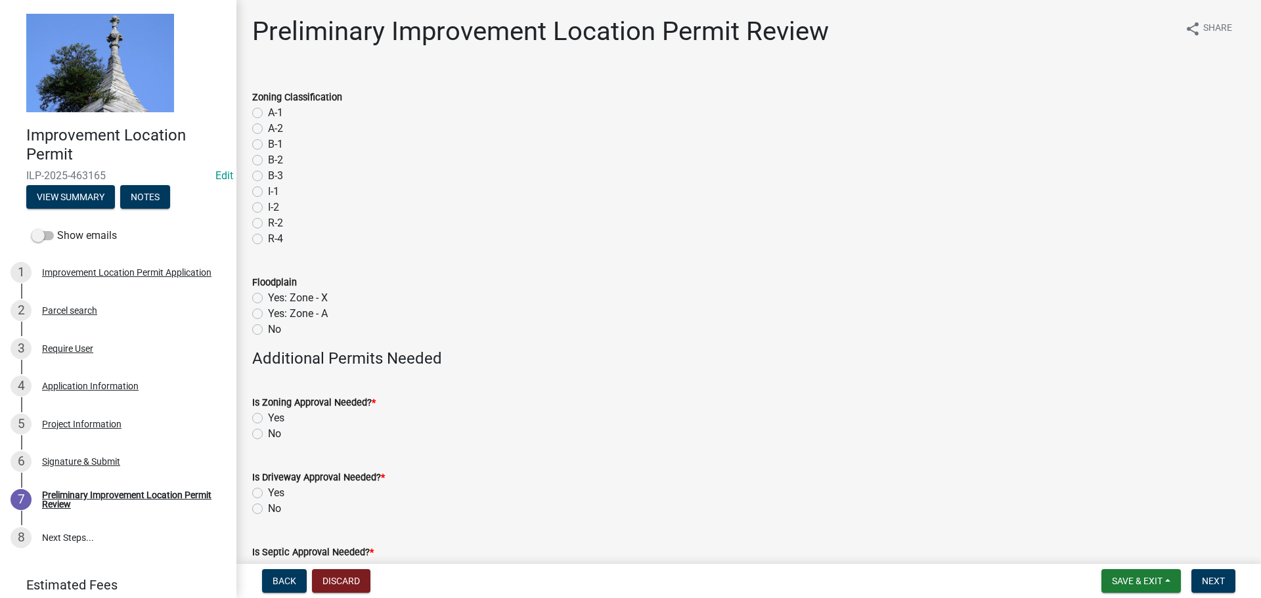
click at [268, 223] on label "R-2" at bounding box center [275, 223] width 15 height 16
click at [268, 223] on input "R-2" at bounding box center [272, 219] width 9 height 9
radio input "true"
click at [268, 331] on label "No" at bounding box center [274, 330] width 13 height 16
click at [268, 330] on input "No" at bounding box center [272, 326] width 9 height 9
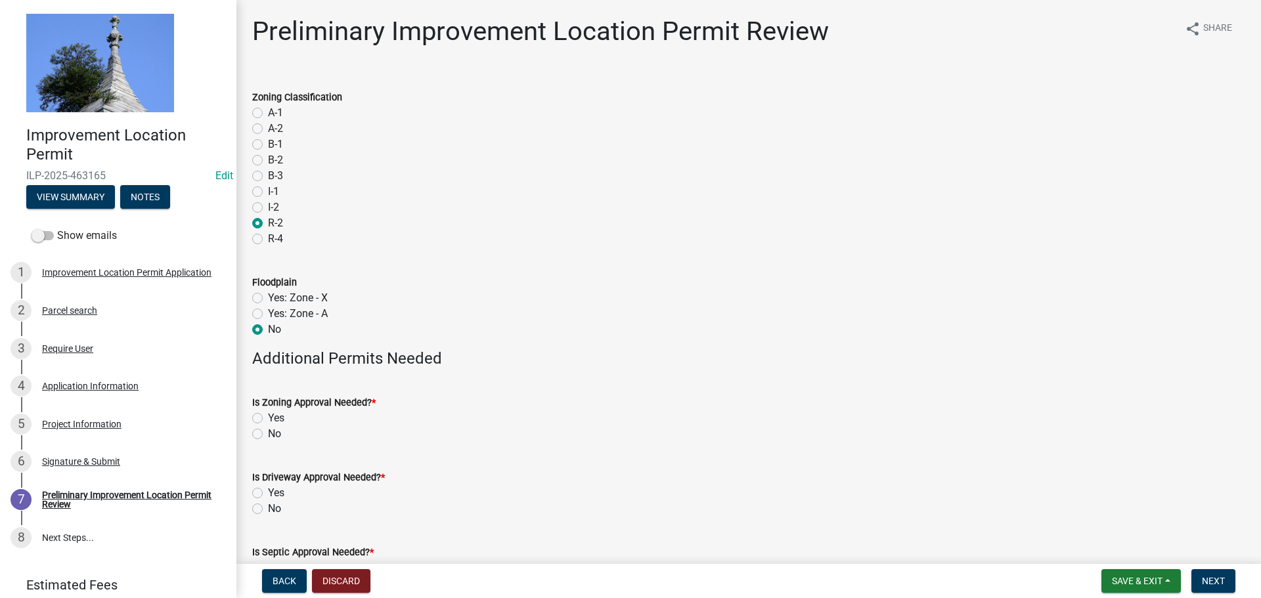
radio input "true"
click at [268, 434] on label "No" at bounding box center [274, 434] width 13 height 16
click at [268, 434] on input "No" at bounding box center [272, 430] width 9 height 9
radio input "true"
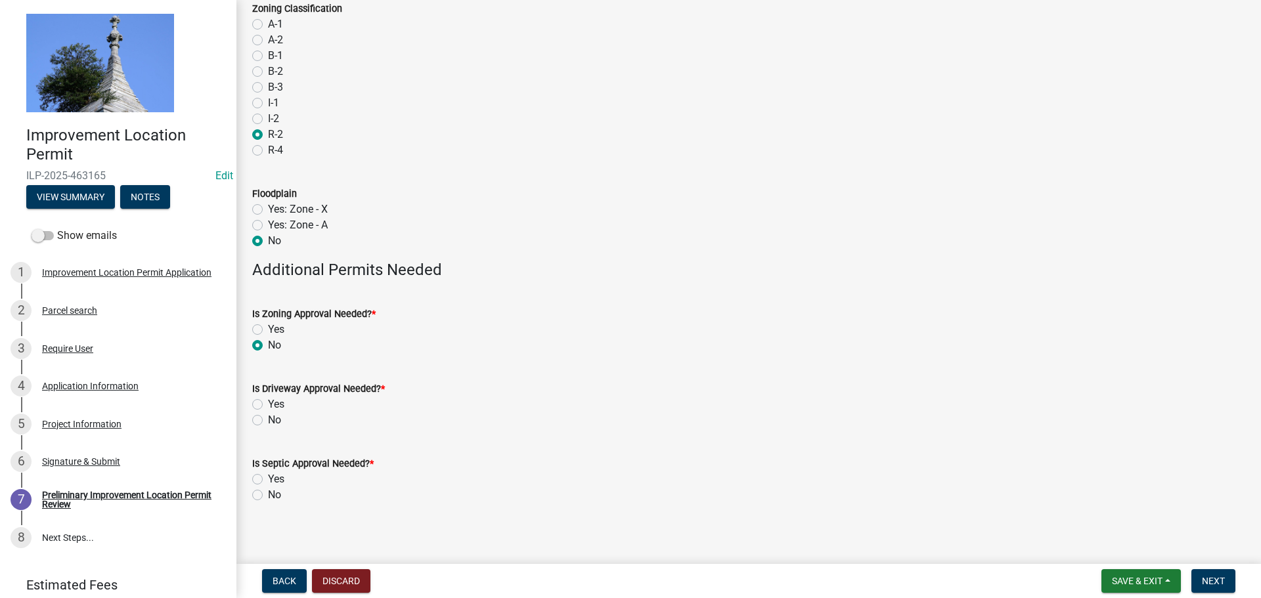
scroll to position [96, 0]
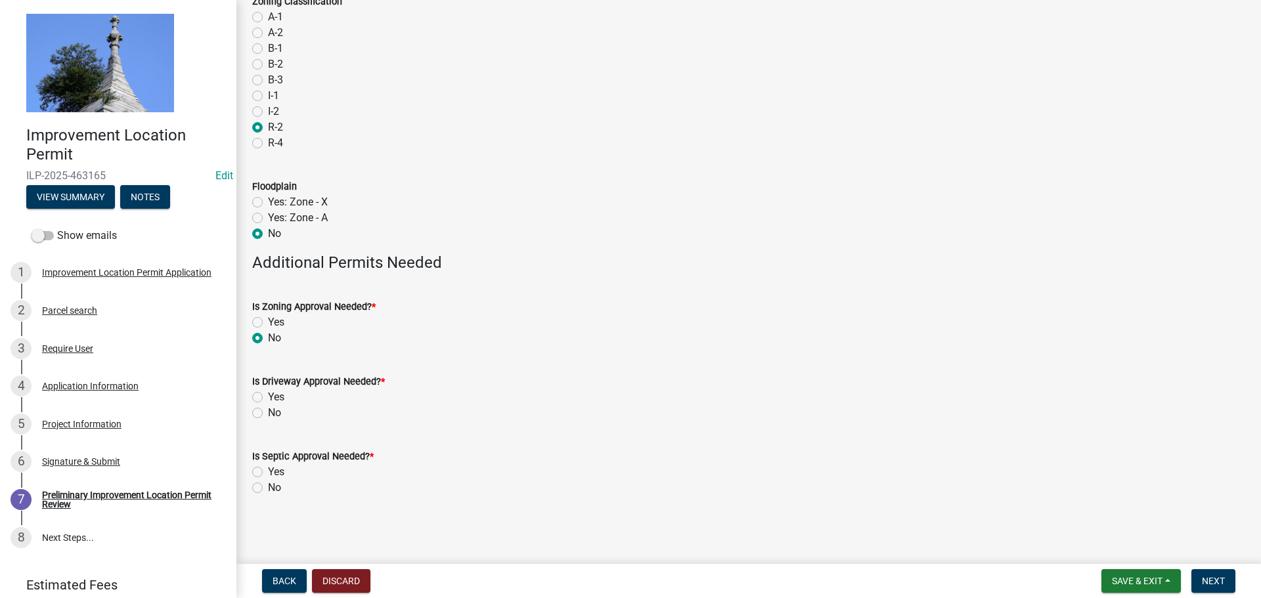
click at [268, 416] on label "No" at bounding box center [274, 413] width 13 height 16
click at [268, 414] on input "No" at bounding box center [272, 409] width 9 height 9
radio input "true"
click at [268, 485] on label "No" at bounding box center [274, 488] width 13 height 16
click at [268, 485] on input "No" at bounding box center [272, 484] width 9 height 9
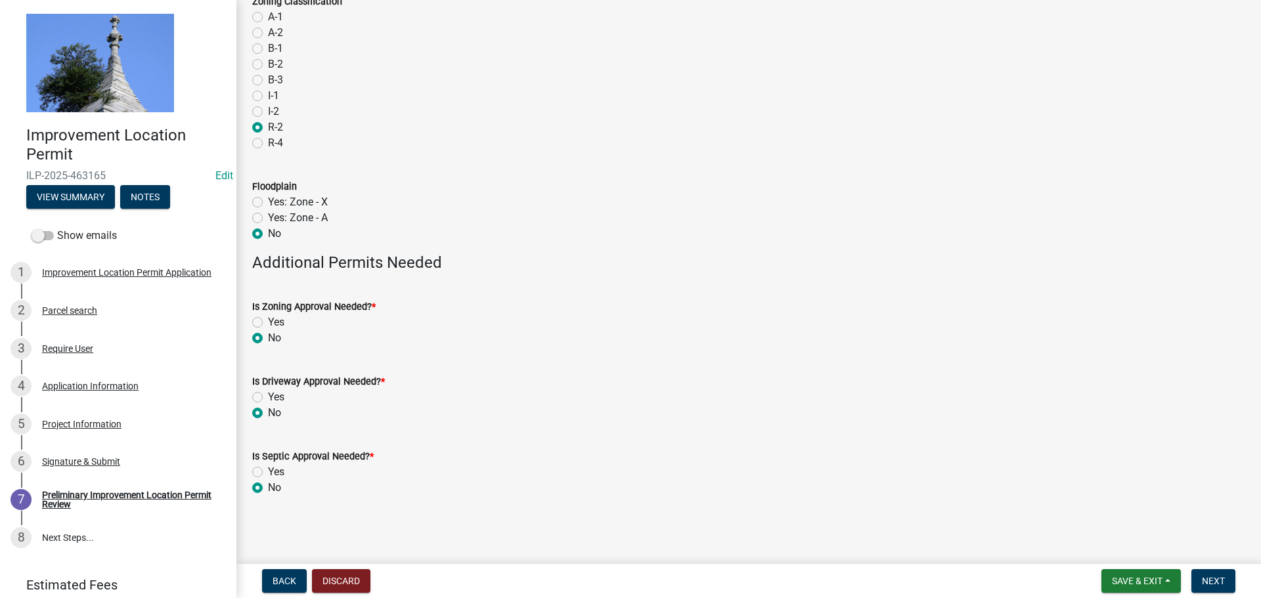
radio input "true"
click at [1221, 592] on button "Next" at bounding box center [1213, 581] width 44 height 24
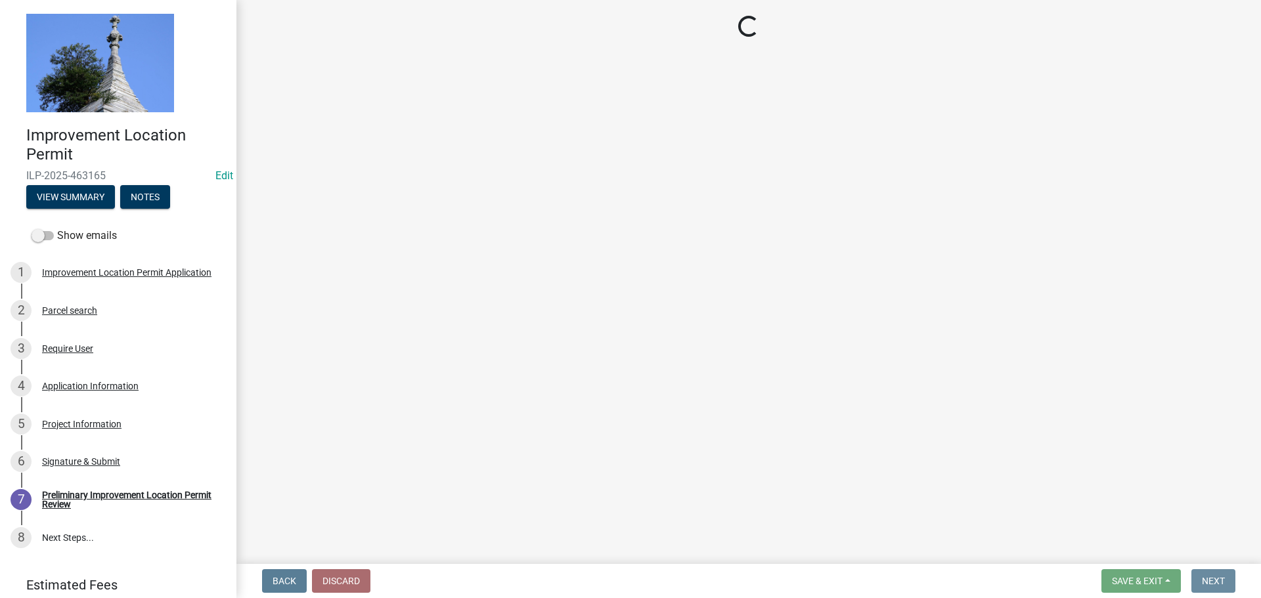
scroll to position [0, 0]
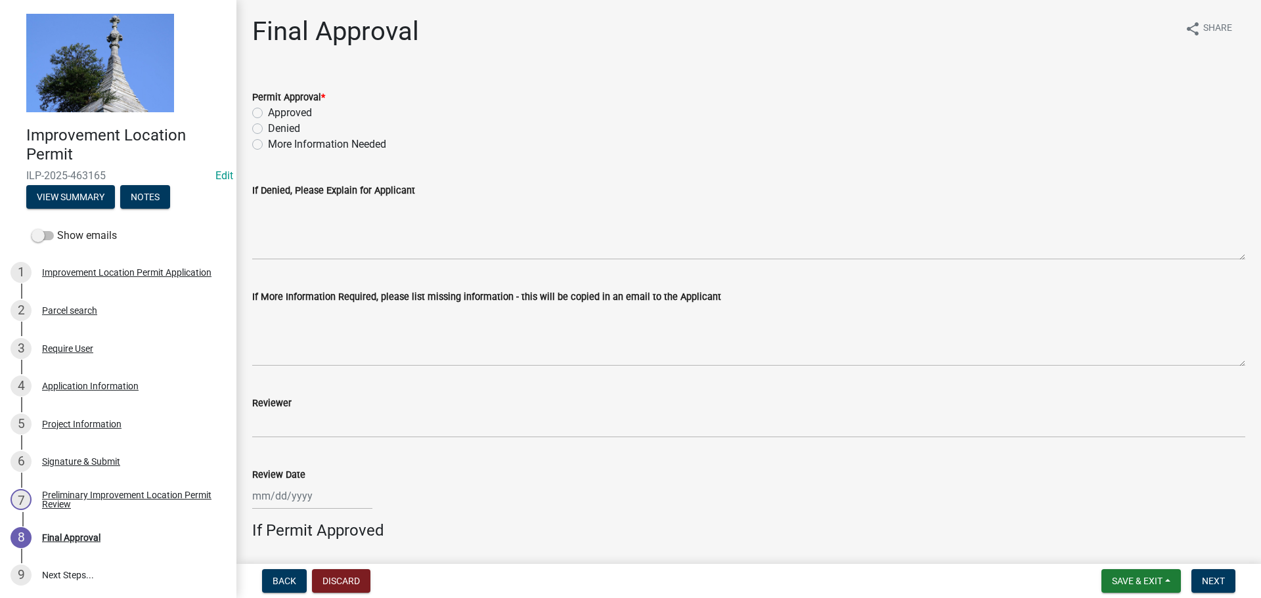
click at [268, 117] on label "Approved" at bounding box center [290, 113] width 44 height 16
click at [268, 114] on input "Approved" at bounding box center [272, 109] width 9 height 9
radio input "true"
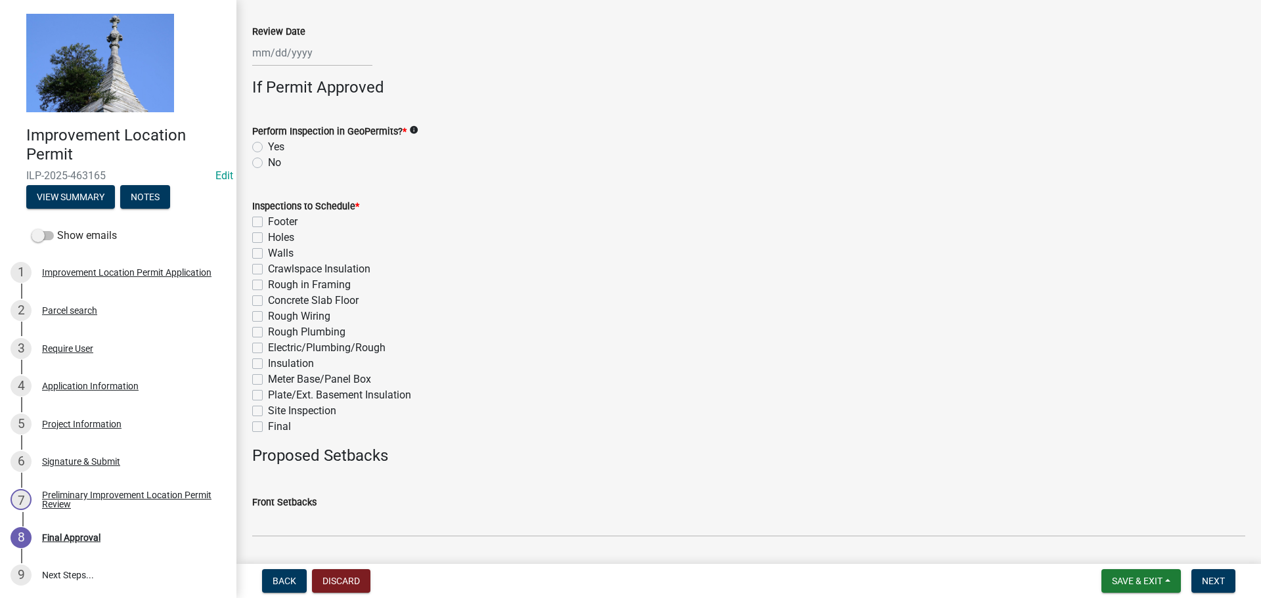
scroll to position [460, 0]
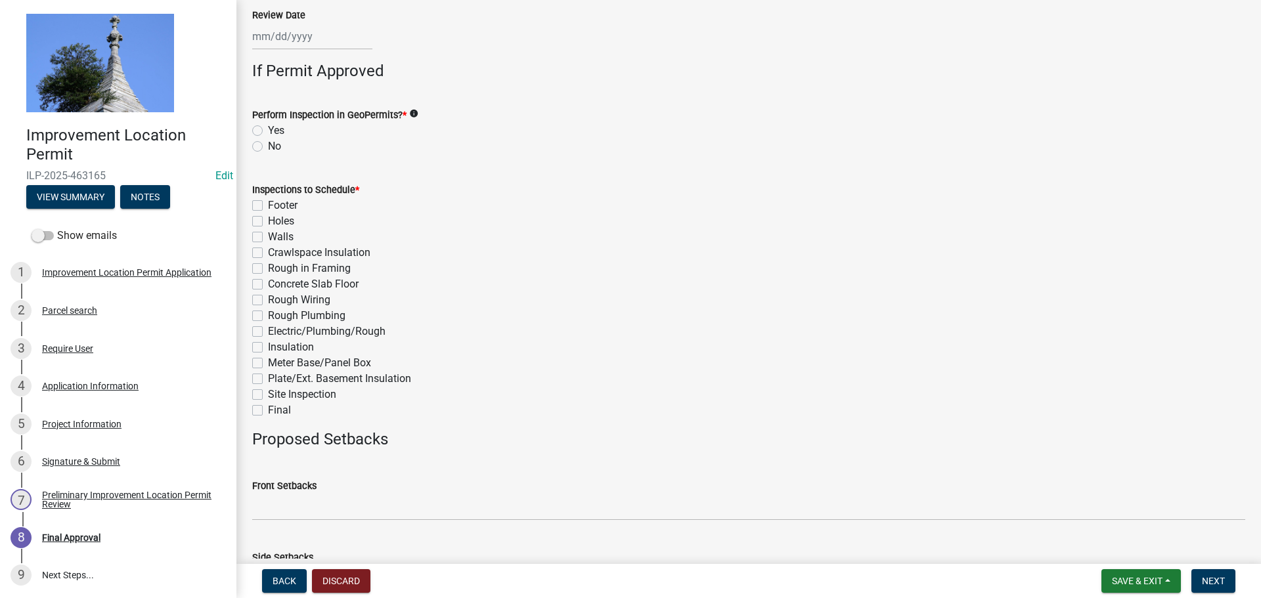
click at [268, 148] on label "No" at bounding box center [274, 147] width 13 height 16
click at [268, 147] on input "No" at bounding box center [272, 143] width 9 height 9
radio input "true"
click at [268, 410] on label "Final" at bounding box center [279, 411] width 23 height 16
click at [268, 410] on input "Final" at bounding box center [272, 407] width 9 height 9
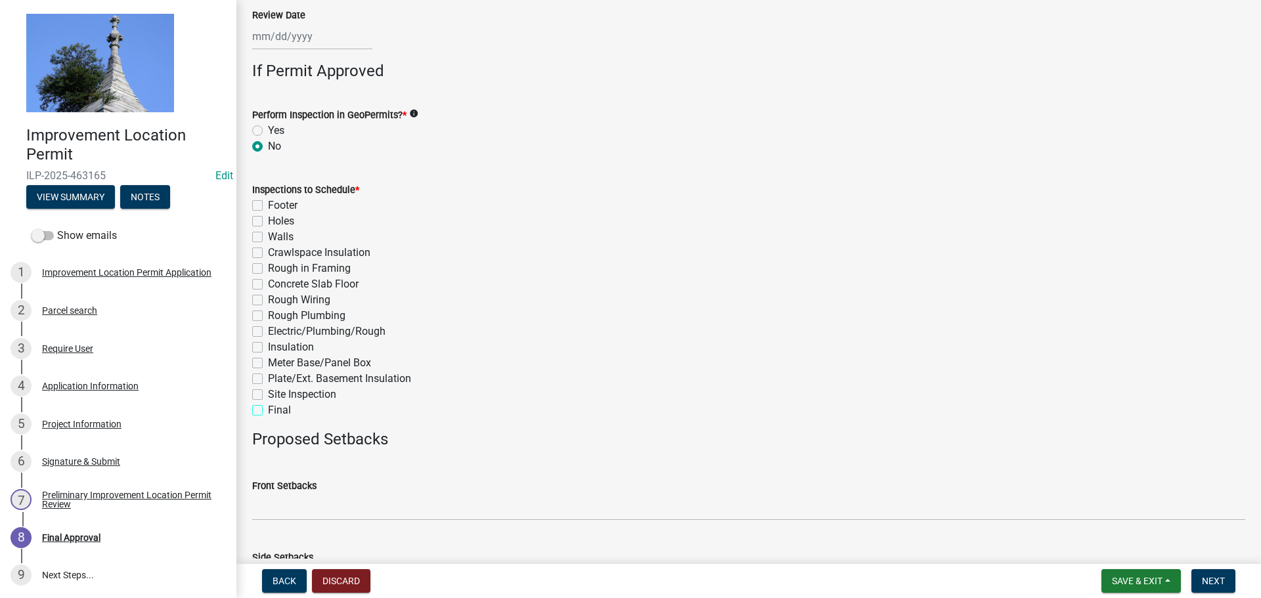
checkbox input "true"
checkbox input "false"
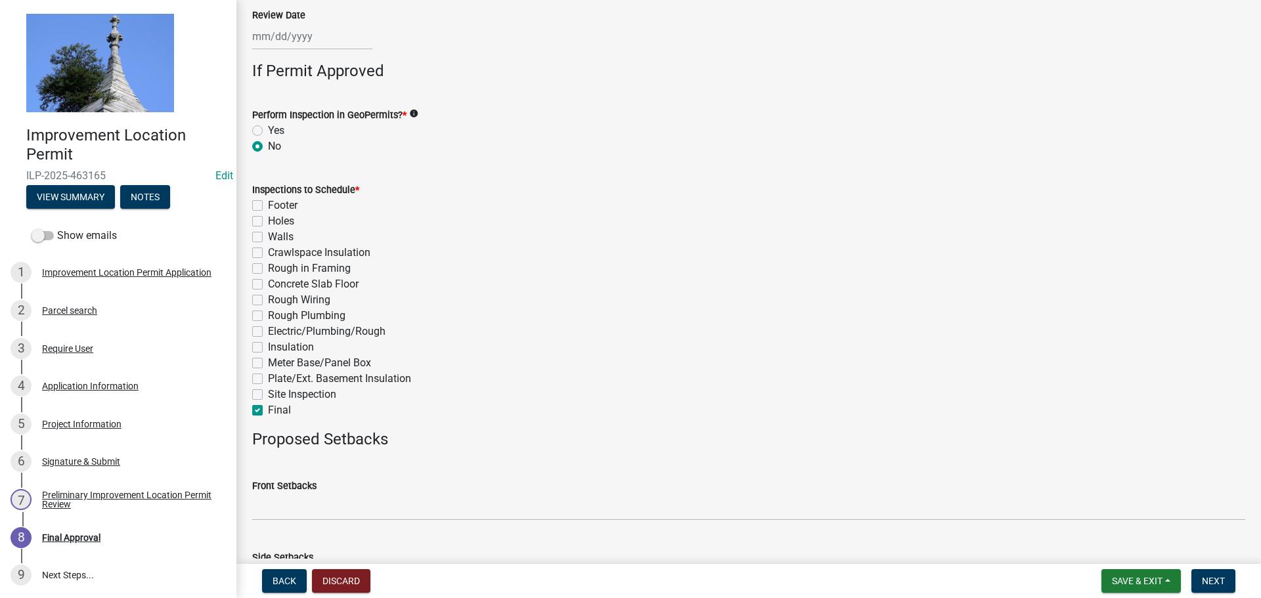
checkbox input "false"
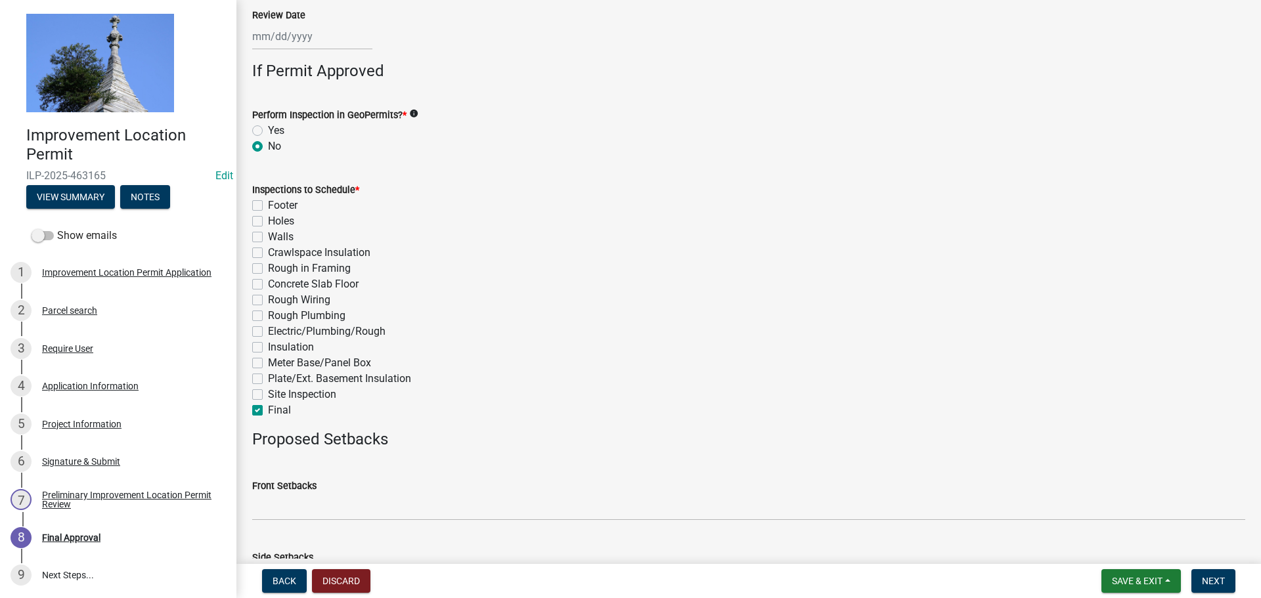
checkbox input "false"
checkbox input "true"
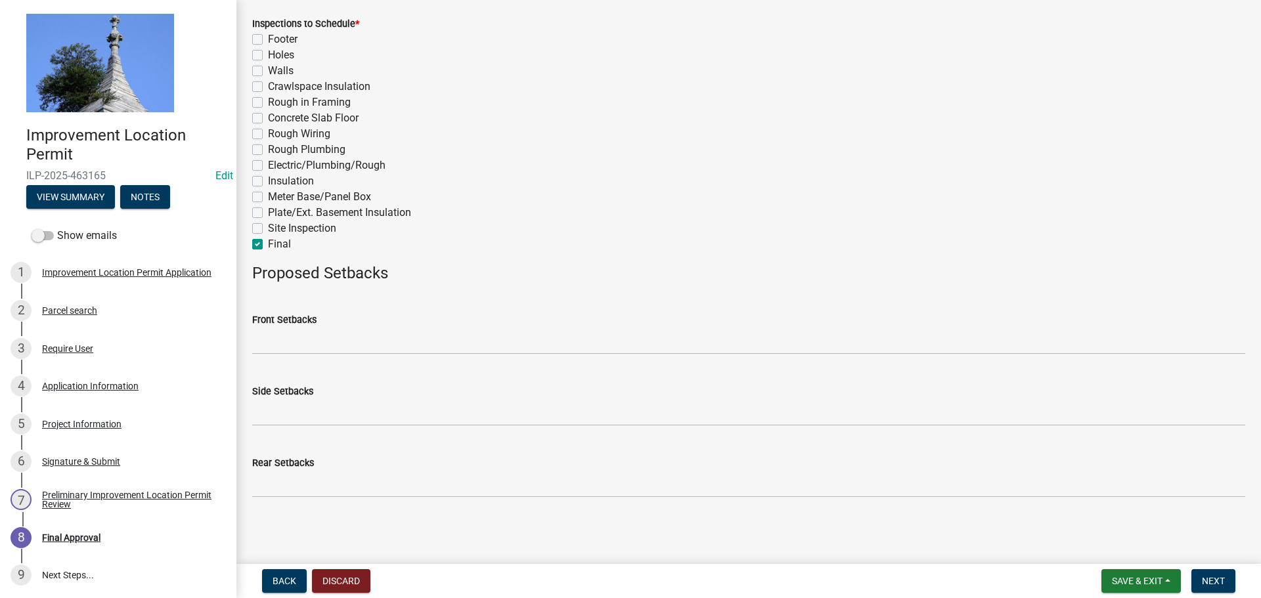
scroll to position [627, 0]
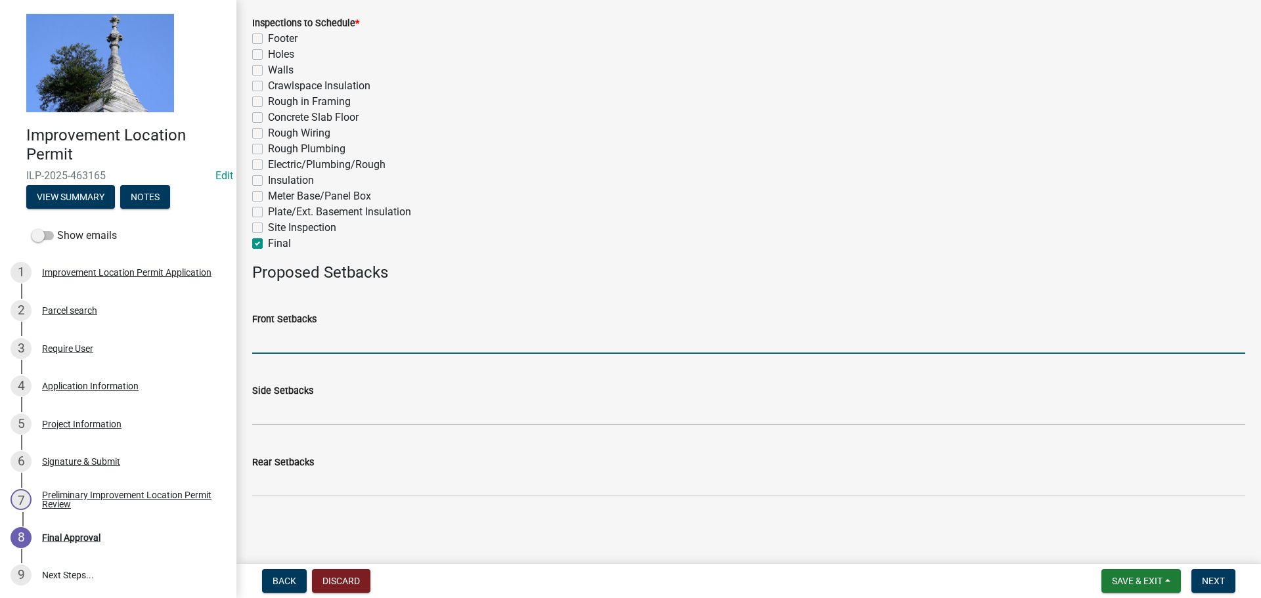
click at [294, 349] on input "Front Setbacks" at bounding box center [748, 340] width 993 height 27
type input "70"
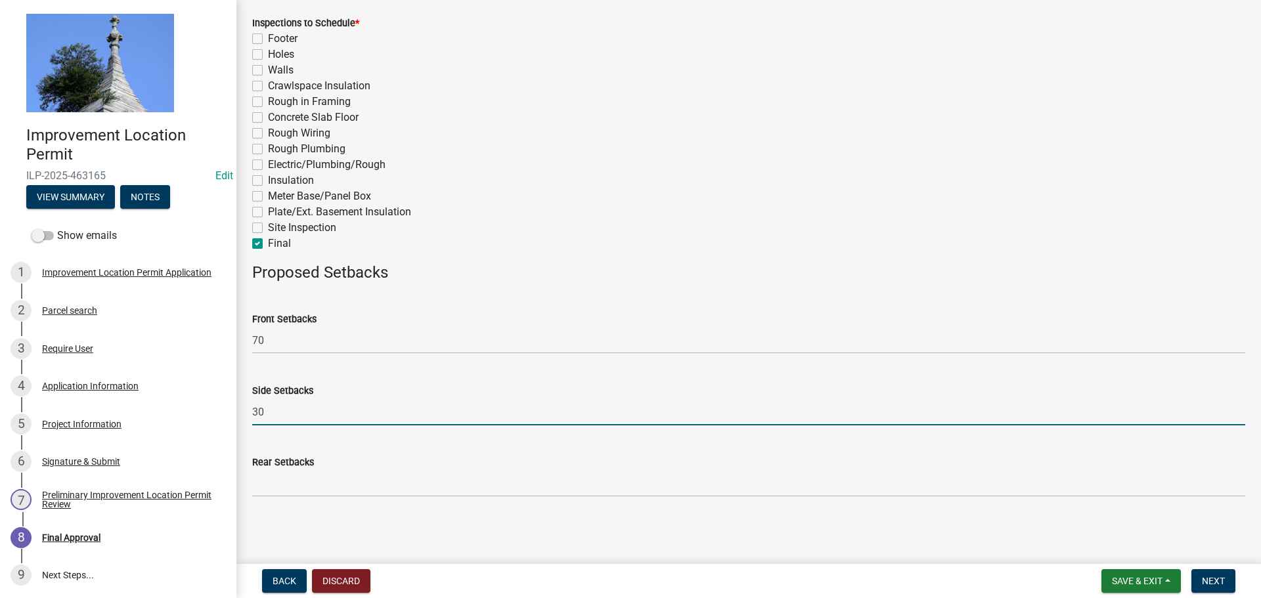
type input "30"
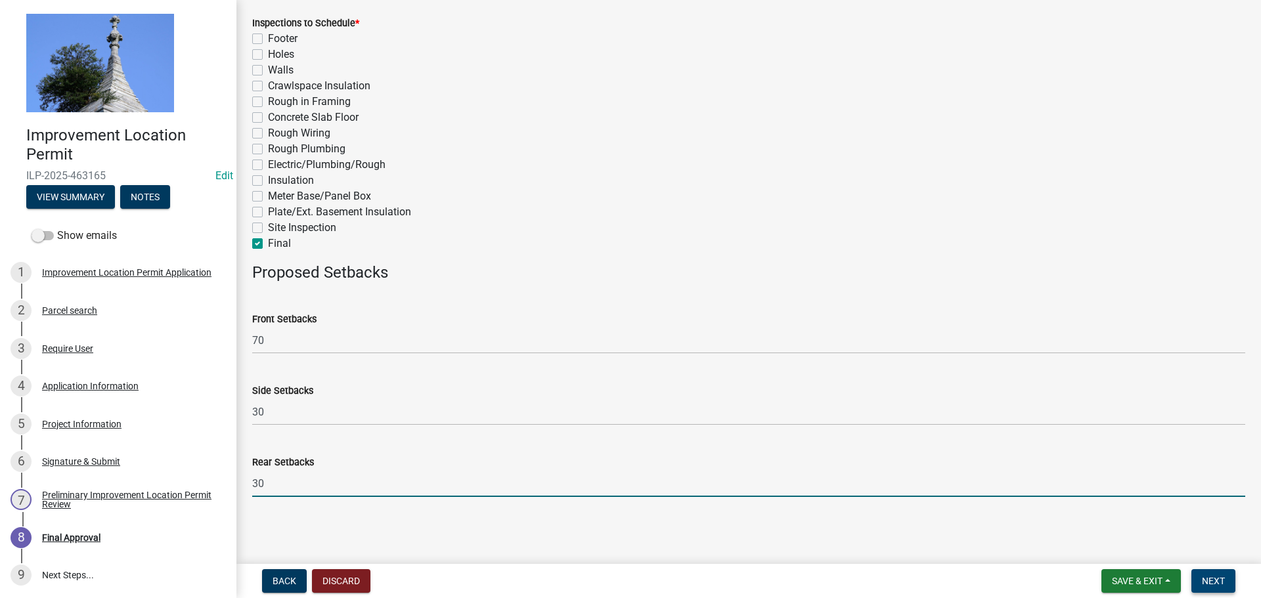
type input "30"
click at [1205, 585] on span "Next" at bounding box center [1213, 581] width 23 height 11
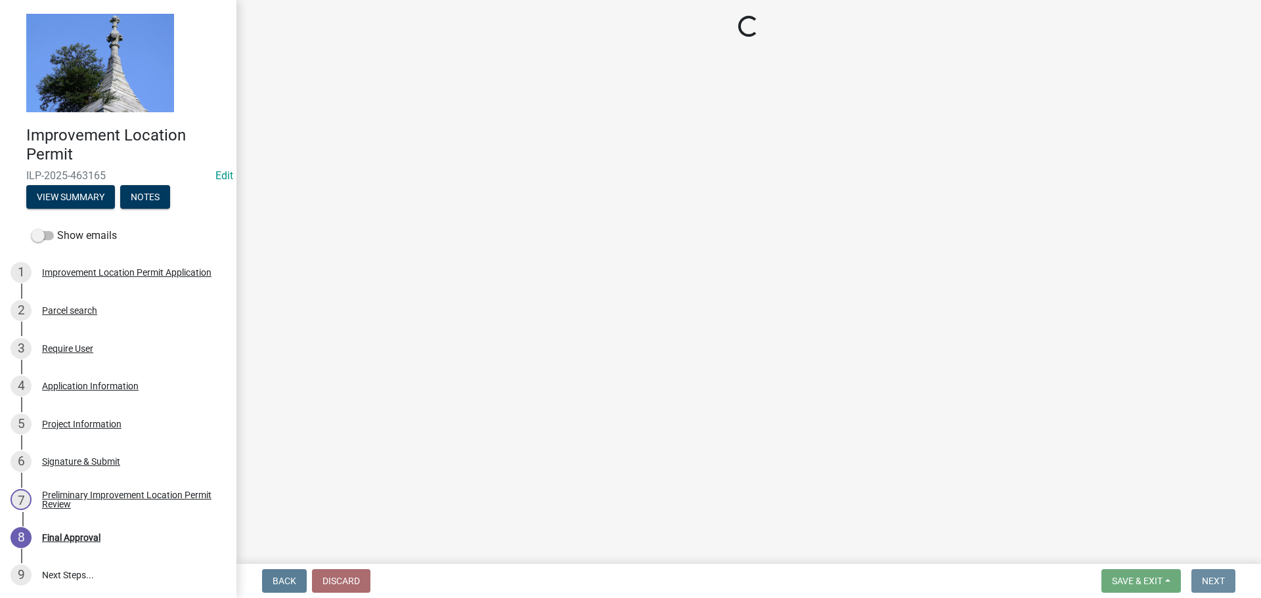
scroll to position [0, 0]
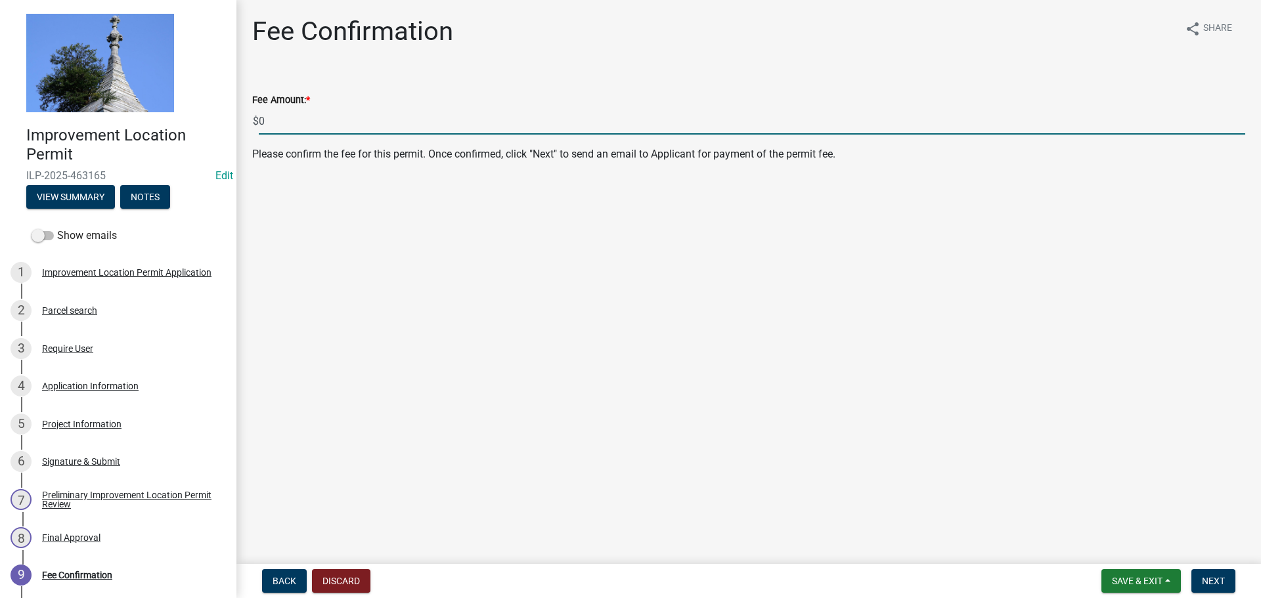
drag, startPoint x: 266, startPoint y: 120, endPoint x: 250, endPoint y: 123, distance: 16.7
click at [250, 123] on div "Fee Amount: * $ 0" at bounding box center [748, 104] width 1013 height 61
type input "410"
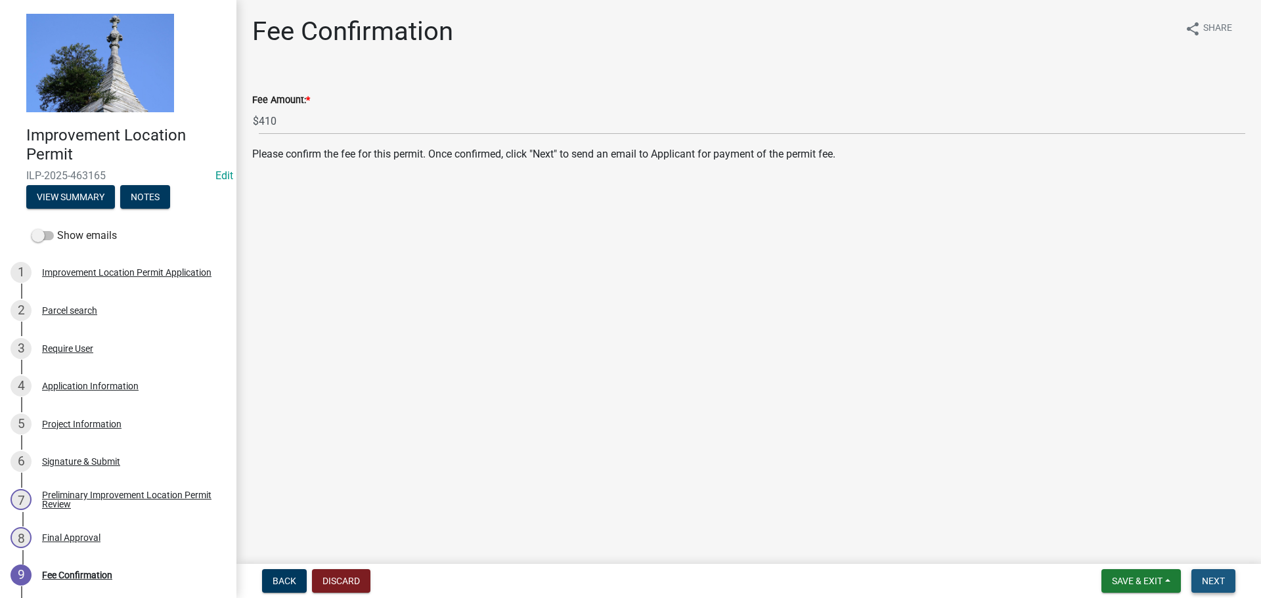
click at [1207, 581] on span "Next" at bounding box center [1213, 581] width 23 height 11
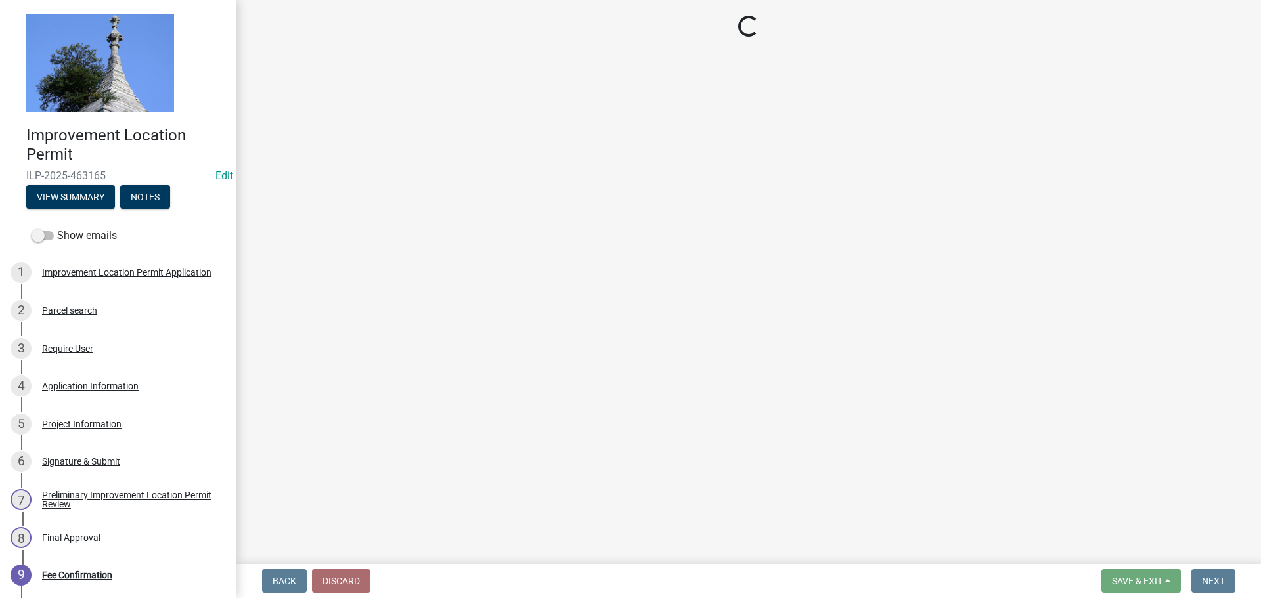
select select "3: 3"
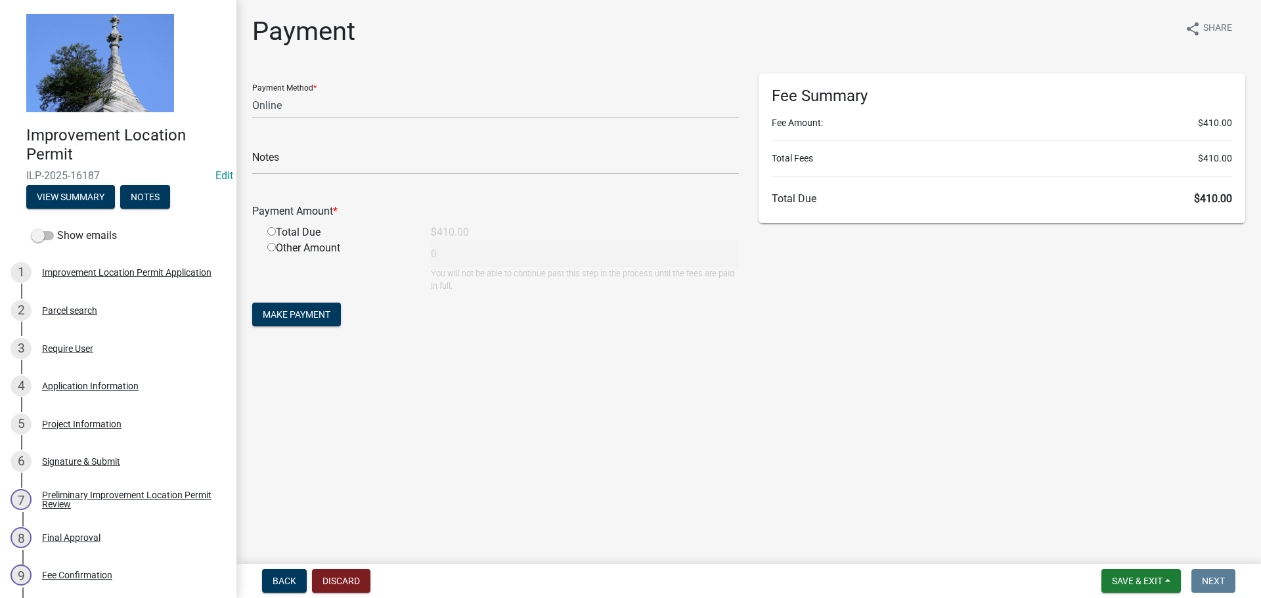
click at [267, 236] on div "Total Due" at bounding box center [339, 233] width 164 height 16
click at [273, 231] on input "radio" at bounding box center [271, 231] width 9 height 9
radio input "true"
type input "410"
click at [290, 106] on select "Credit Card POS Check Cash Online" at bounding box center [495, 105] width 487 height 27
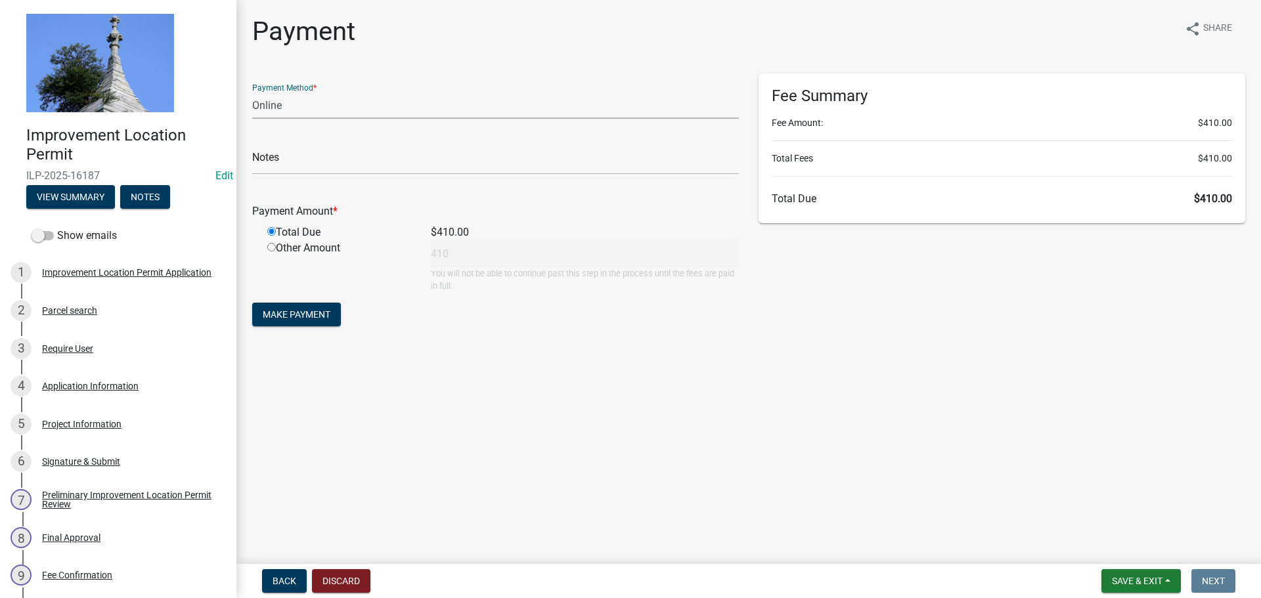
select select "2: 1"
click at [252, 92] on select "Credit Card POS Check Cash Online" at bounding box center [495, 105] width 487 height 27
click at [313, 309] on span "Make Payment" at bounding box center [297, 314] width 68 height 11
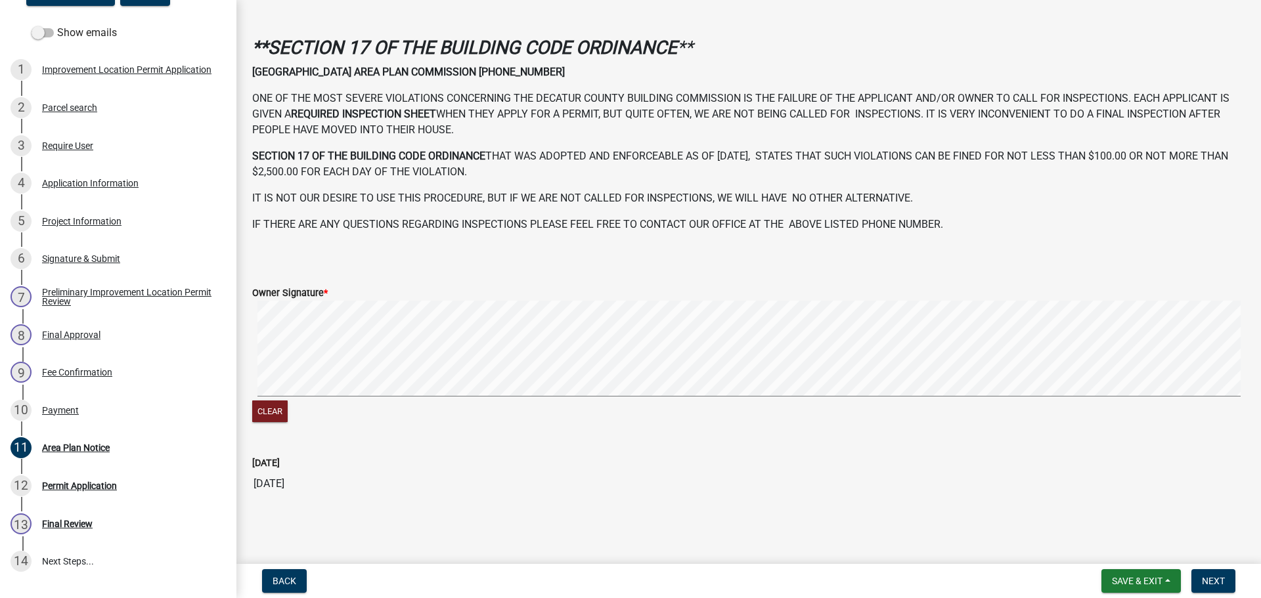
scroll to position [206, 0]
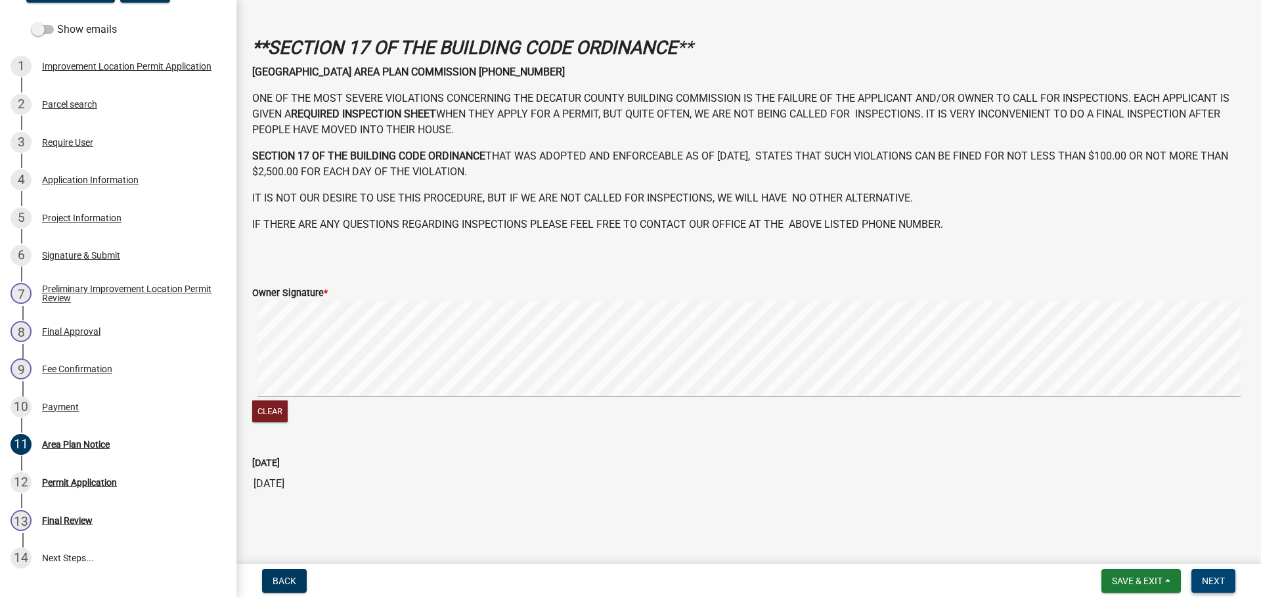
click at [1211, 573] on button "Next" at bounding box center [1213, 581] width 44 height 24
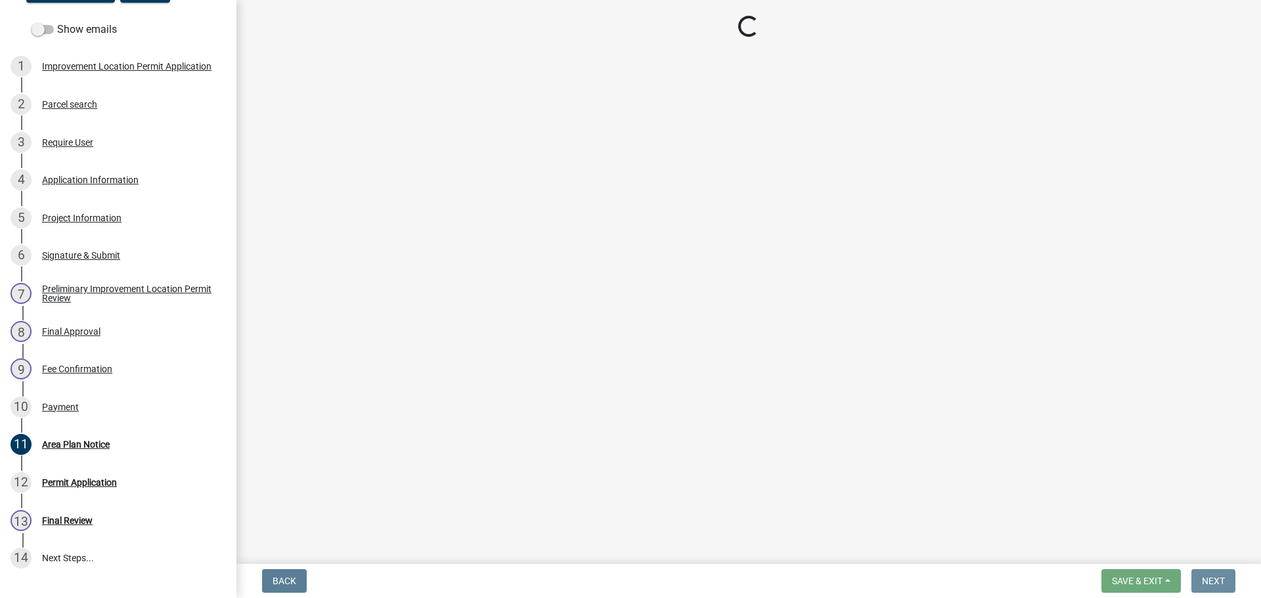
scroll to position [0, 0]
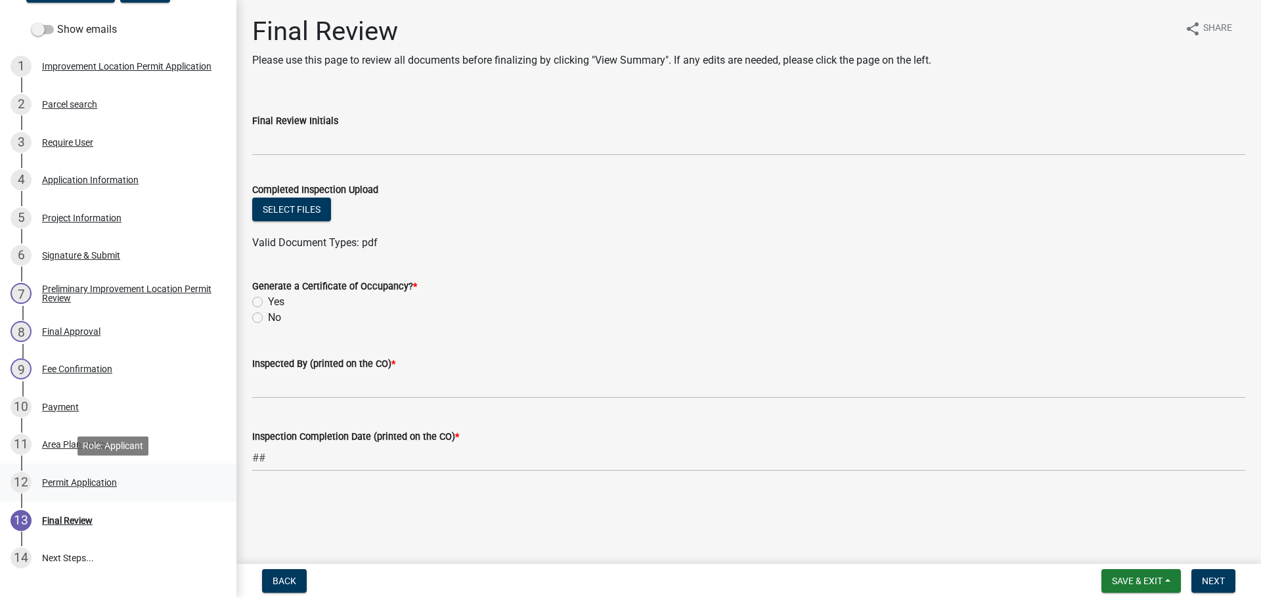
click at [101, 481] on div "Permit Application" at bounding box center [79, 482] width 75 height 9
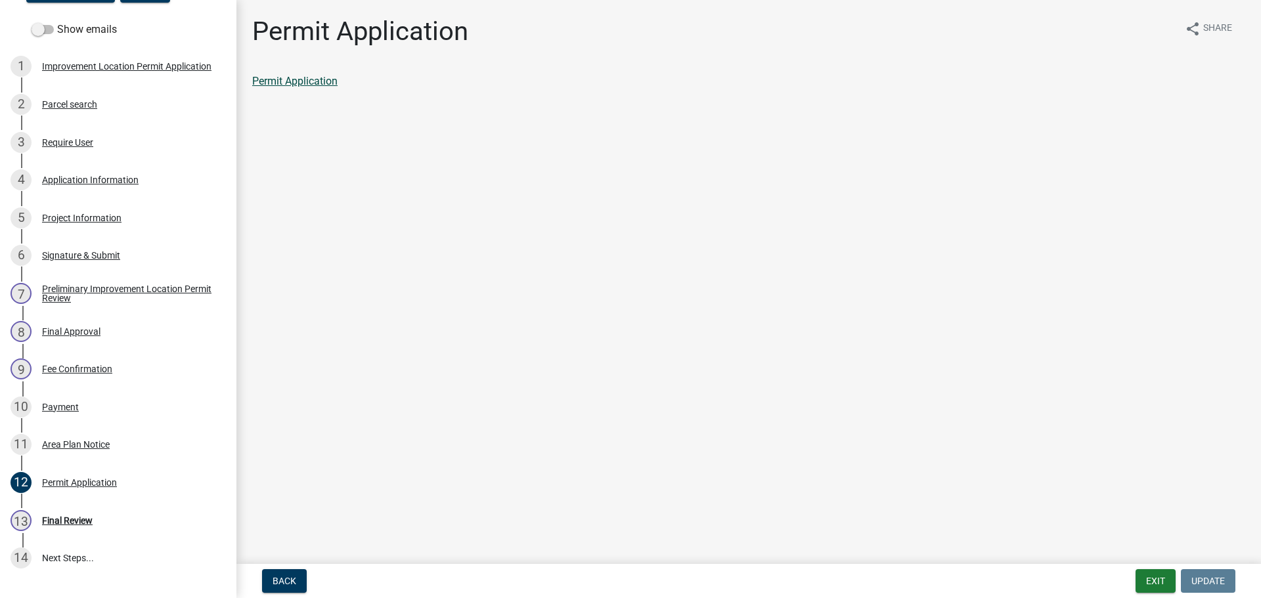
click at [323, 86] on link "Permit Application" at bounding box center [294, 81] width 85 height 12
click at [1150, 585] on button "Exit" at bounding box center [1156, 581] width 40 height 24
